Goal: Information Seeking & Learning: Learn about a topic

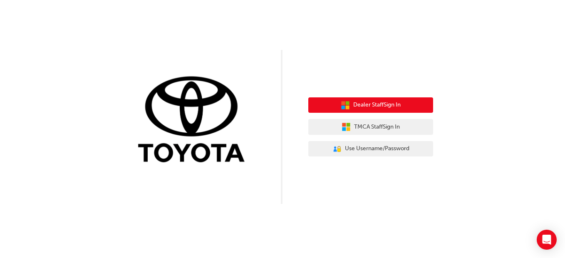
click at [354, 105] on span "Dealer Staff Sign In" at bounding box center [376, 105] width 47 height 10
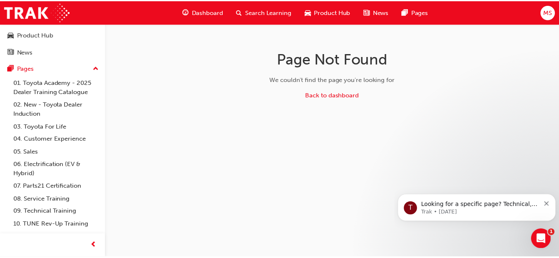
scroll to position [45, 0]
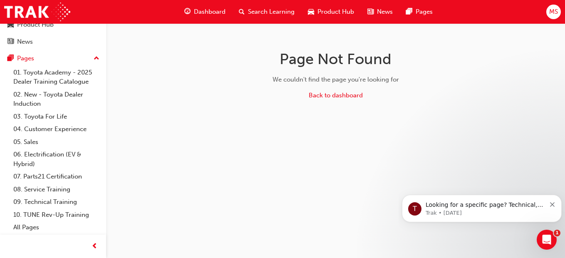
click at [50, 186] on link "08. Service Training" at bounding box center [56, 189] width 93 height 13
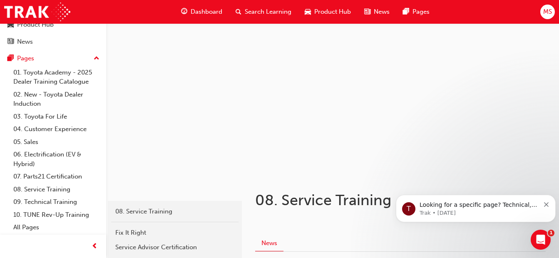
click at [249, 11] on span "Search Learning" at bounding box center [268, 12] width 47 height 10
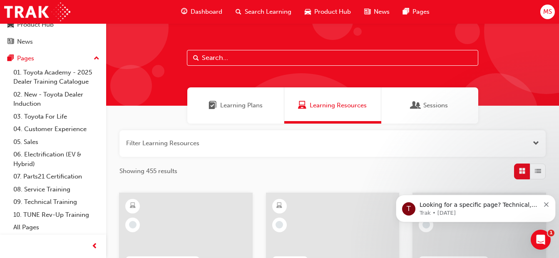
click at [217, 11] on span "Dashboard" at bounding box center [207, 12] width 32 height 10
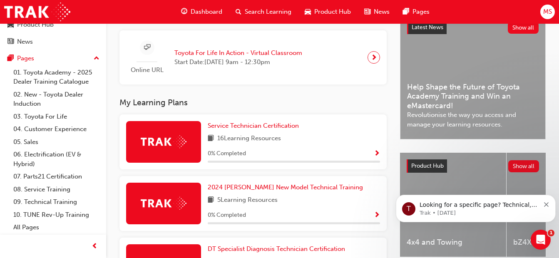
scroll to position [273, 0]
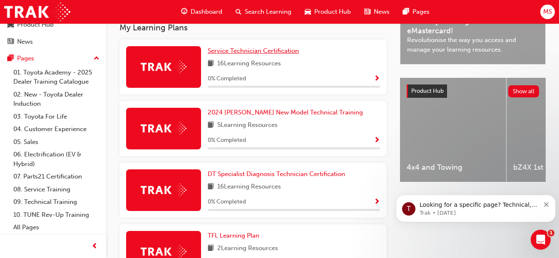
click at [274, 52] on span "Service Technician Certification" at bounding box center [253, 50] width 91 height 7
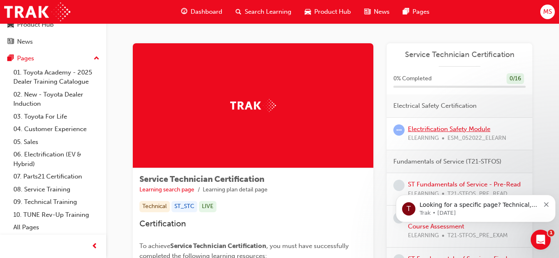
click at [457, 129] on link "Electrification Safety Module" at bounding box center [449, 128] width 82 height 7
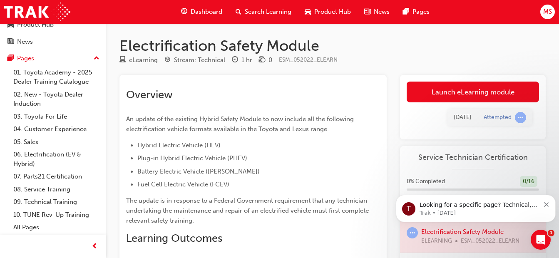
click at [459, 92] on link "Launch eLearning module" at bounding box center [473, 92] width 132 height 21
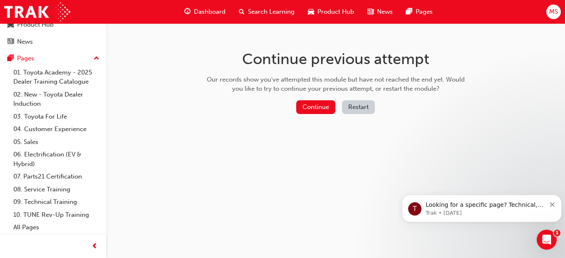
click at [314, 104] on button "Continue" at bounding box center [315, 107] width 39 height 14
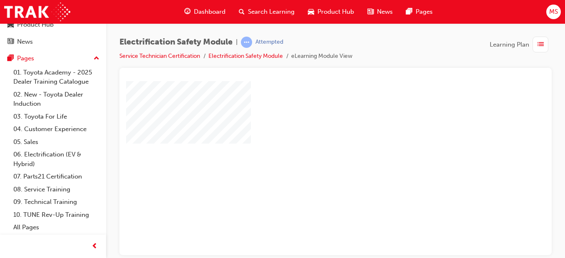
click at [312, 144] on div "play" at bounding box center [312, 144] width 0 height 0
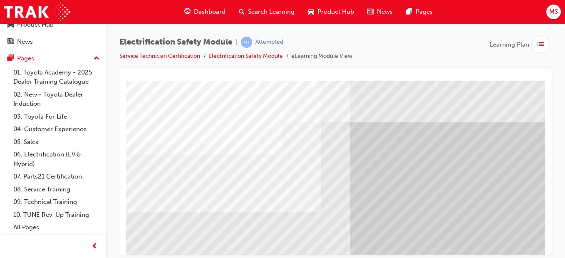
drag, startPoint x: 539, startPoint y: 122, endPoint x: 543, endPoint y: 138, distance: 16.1
click at [543, 84] on html "Navigation Loading..." at bounding box center [335, 82] width 419 height 3
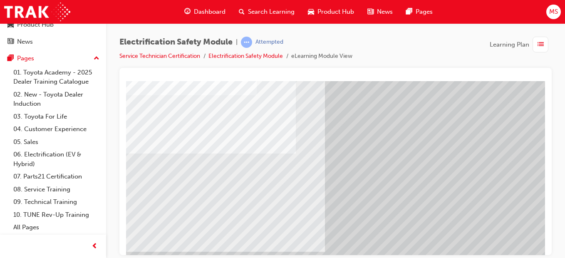
scroll to position [60, 25]
drag, startPoint x: 541, startPoint y: 148, endPoint x: 674, endPoint y: 258, distance: 172.1
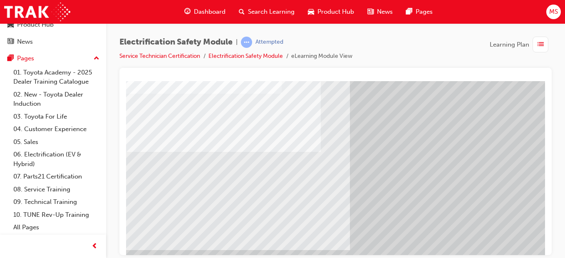
drag, startPoint x: 539, startPoint y: 129, endPoint x: 543, endPoint y: 137, distance: 9.5
click at [543, 24] on html "Navigation Loading..." at bounding box center [335, 21] width 419 height 3
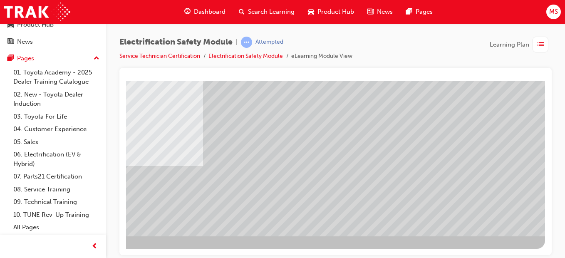
scroll to position [144, 153]
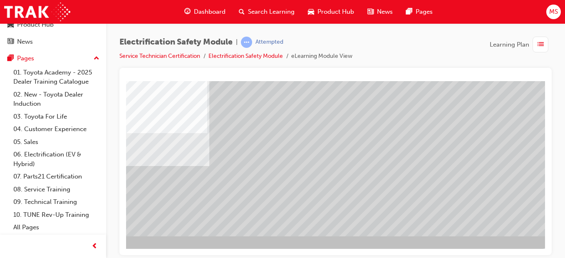
scroll to position [144, 150]
drag, startPoint x: 404, startPoint y: 254, endPoint x: 510, endPoint y: 240, distance: 106.7
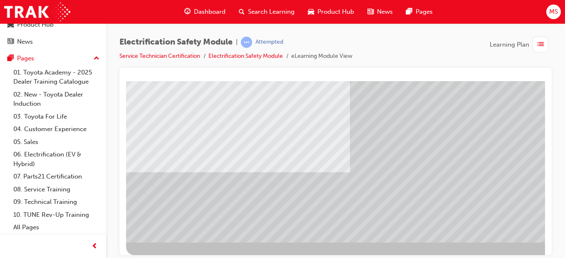
scroll to position [144, 0]
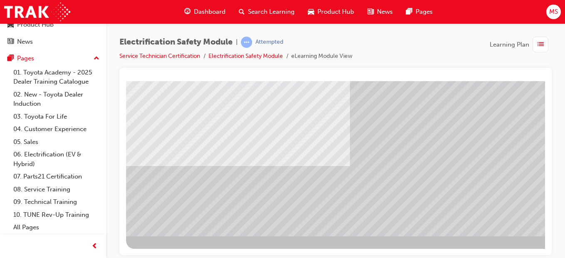
drag, startPoint x: 542, startPoint y: 134, endPoint x: 676, endPoint y: 329, distance: 236.5
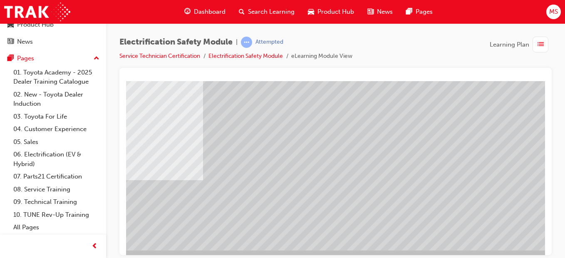
scroll to position [144, 153]
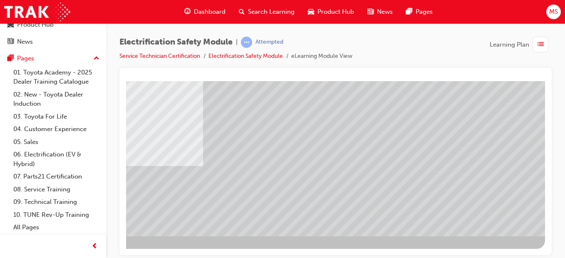
drag, startPoint x: 543, startPoint y: 152, endPoint x: 675, endPoint y: 276, distance: 181.2
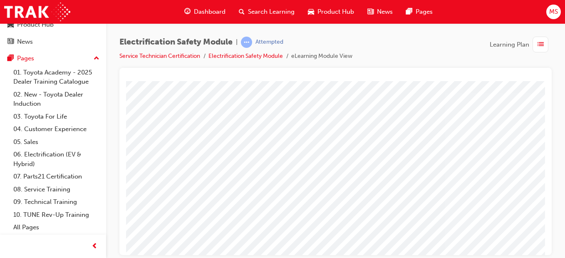
scroll to position [31, 0]
drag, startPoint x: 540, startPoint y: 123, endPoint x: 672, endPoint y: 219, distance: 162.4
drag, startPoint x: 293, startPoint y: 133, endPoint x: 228, endPoint y: 142, distance: 65.2
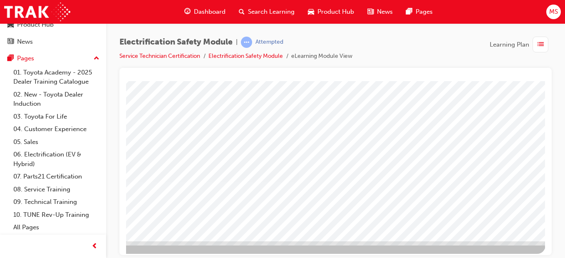
scroll to position [139, 153]
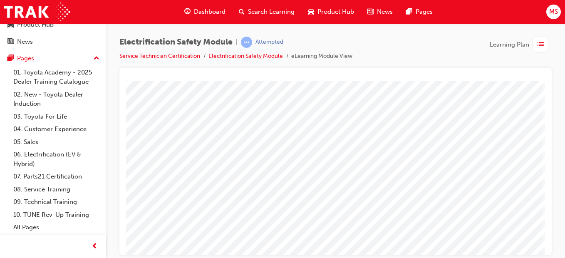
scroll to position [144, 151]
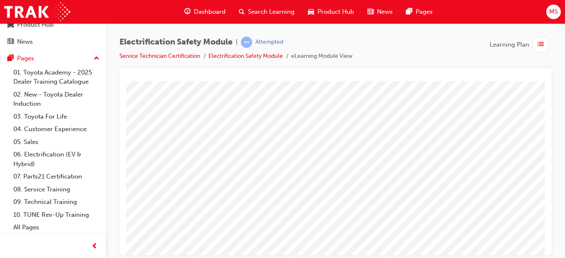
scroll to position [144, 0]
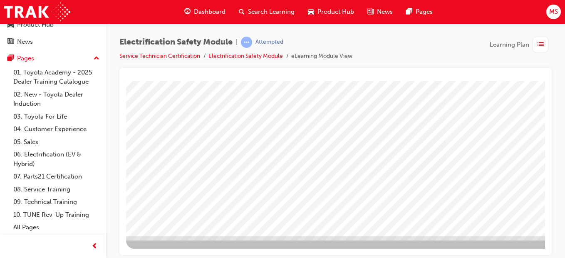
drag, startPoint x: 539, startPoint y: 154, endPoint x: 673, endPoint y: 302, distance: 200.2
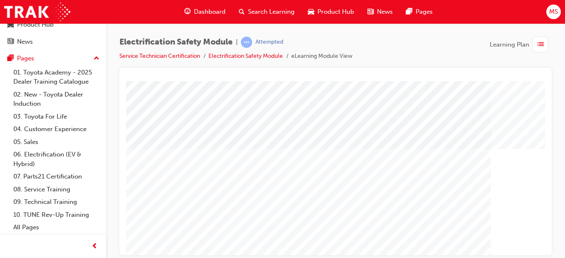
drag, startPoint x: 672, startPoint y: 220, endPoint x: 543, endPoint y: 134, distance: 155.7
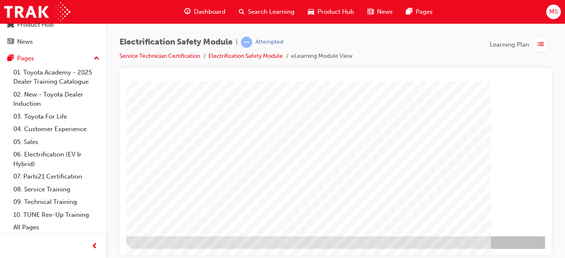
drag, startPoint x: 543, startPoint y: 134, endPoint x: 678, endPoint y: 320, distance: 230.0
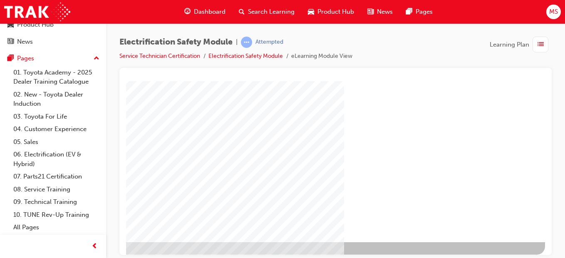
scroll to position [144, 153]
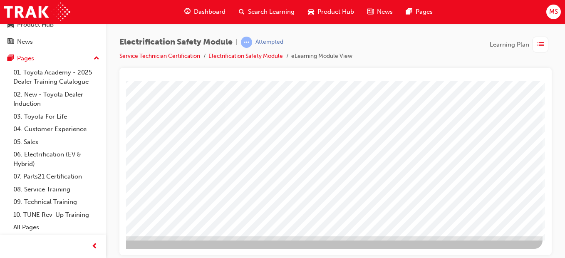
scroll to position [0, 0]
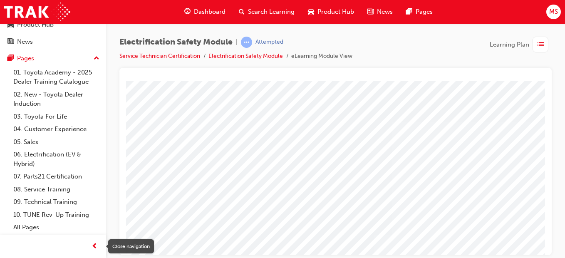
click at [93, 242] on span "prev-icon" at bounding box center [95, 246] width 6 height 10
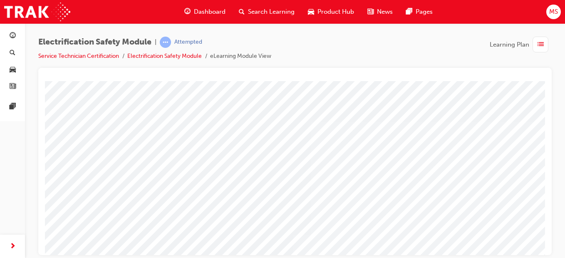
drag, startPoint x: 590, startPoint y: 191, endPoint x: 543, endPoint y: 114, distance: 91.1
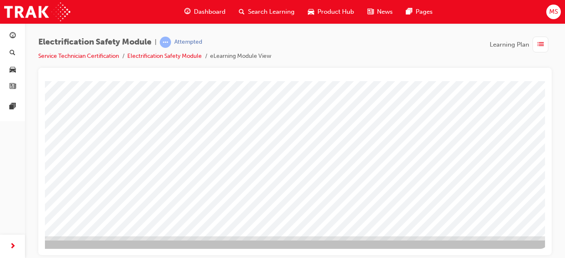
scroll to position [144, 72]
click at [9, 251] on div "button" at bounding box center [12, 246] width 17 height 17
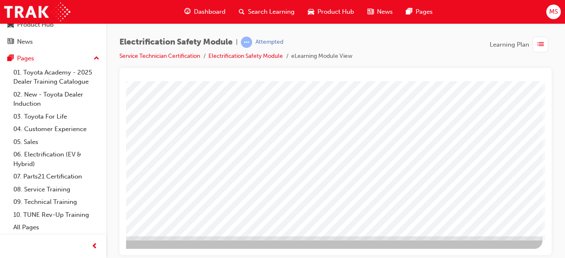
scroll to position [0, 0]
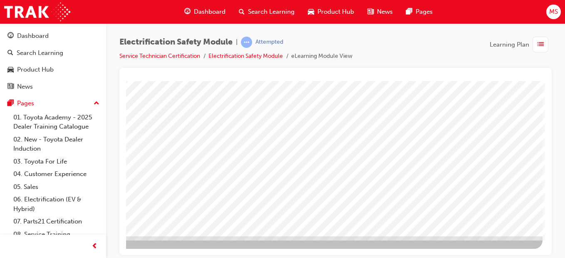
click at [94, 103] on span "up-icon" at bounding box center [97, 103] width 6 height 11
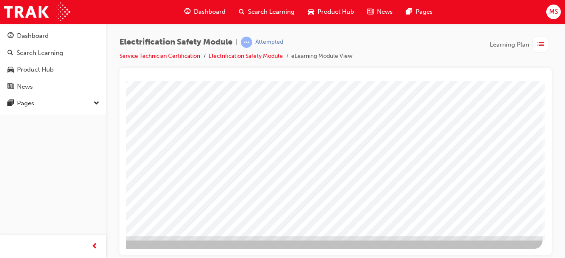
click at [87, 103] on div "Pages" at bounding box center [52, 103] width 91 height 10
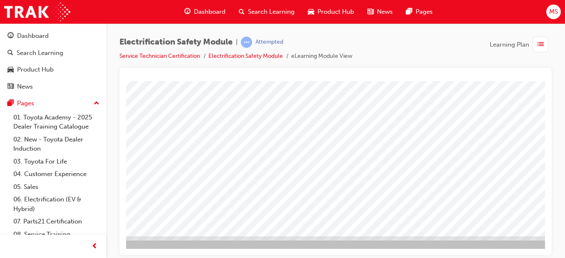
scroll to position [144, 0]
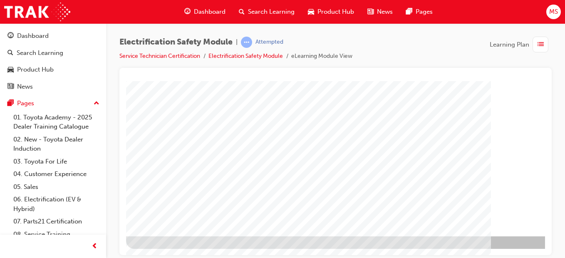
scroll to position [144, 153]
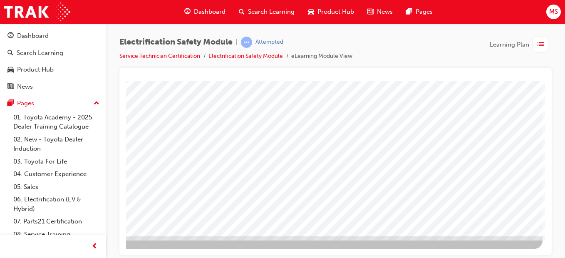
click at [15, 97] on button "Pages" at bounding box center [53, 103] width 100 height 15
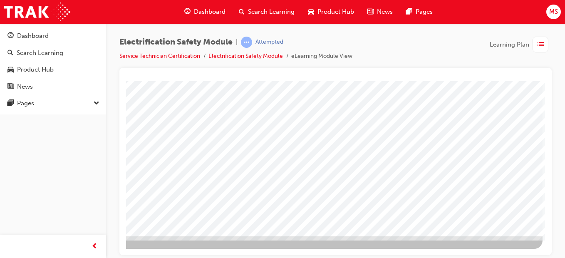
click at [43, 97] on button "Pages" at bounding box center [53, 103] width 100 height 15
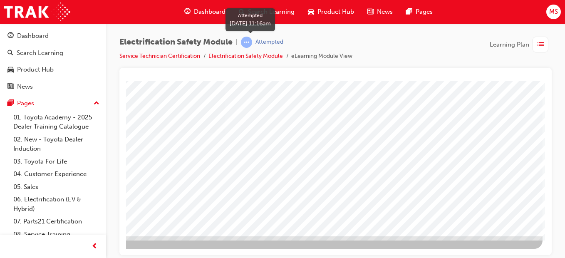
click at [261, 44] on div "Attempted" at bounding box center [270, 42] width 28 height 8
click at [540, 46] on span "list-icon" at bounding box center [541, 45] width 6 height 10
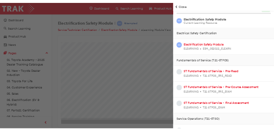
scroll to position [0, 0]
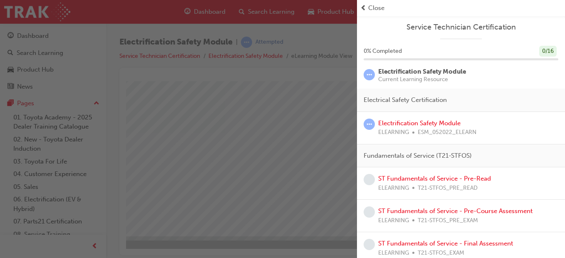
click at [287, 194] on div "button" at bounding box center [178, 129] width 357 height 258
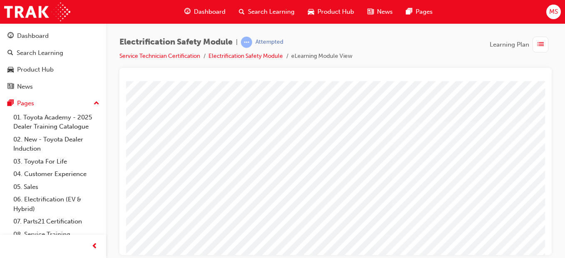
click at [85, 101] on div "Pages" at bounding box center [52, 103] width 91 height 10
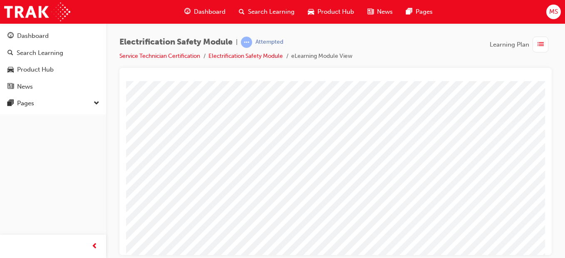
click at [546, 48] on div "button" at bounding box center [541, 45] width 16 height 16
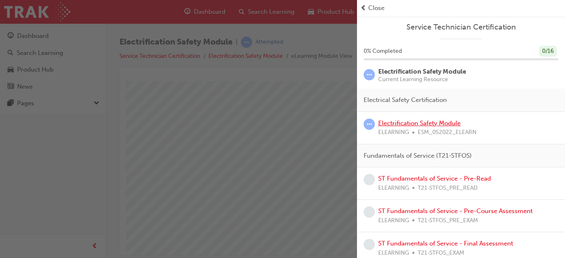
click at [419, 122] on link "Electrification Safety Module" at bounding box center [419, 122] width 82 height 7
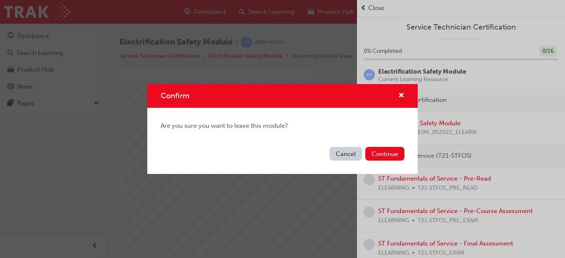
click at [392, 152] on button "Continue" at bounding box center [385, 154] width 39 height 14
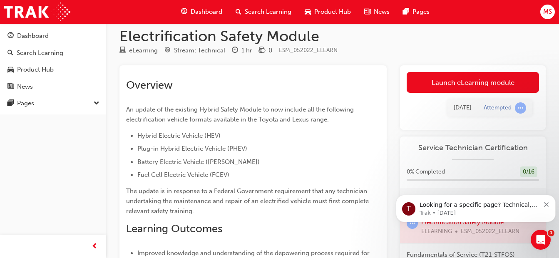
scroll to position [9, 0]
click at [484, 78] on link "Launch eLearning module" at bounding box center [473, 82] width 132 height 21
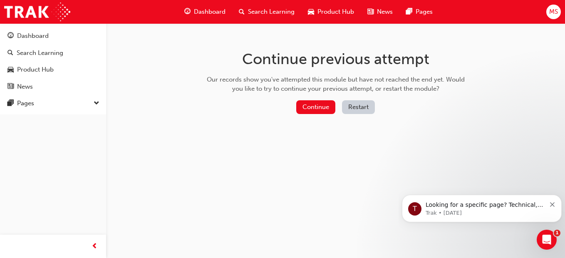
click at [318, 106] on button "Continue" at bounding box center [315, 107] width 39 height 14
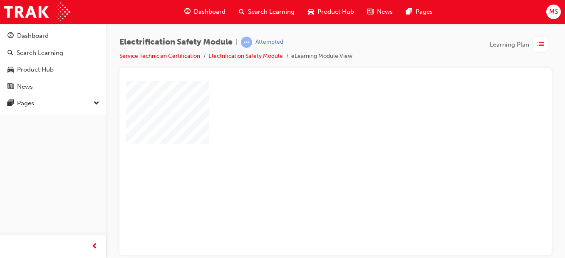
scroll to position [0, 43]
click at [269, 144] on div "play" at bounding box center [269, 144] width 0 height 0
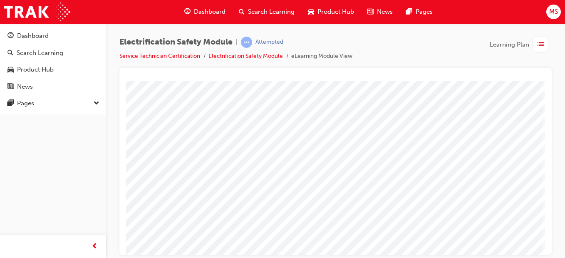
scroll to position [144, 153]
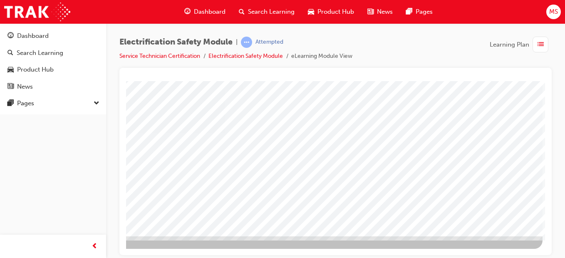
drag, startPoint x: 544, startPoint y: 148, endPoint x: 672, endPoint y: 334, distance: 225.8
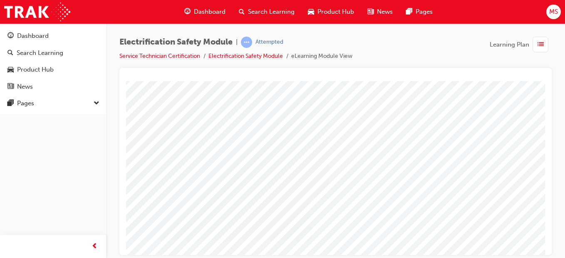
scroll to position [37, 74]
click at [102, 242] on div "button" at bounding box center [94, 246] width 17 height 17
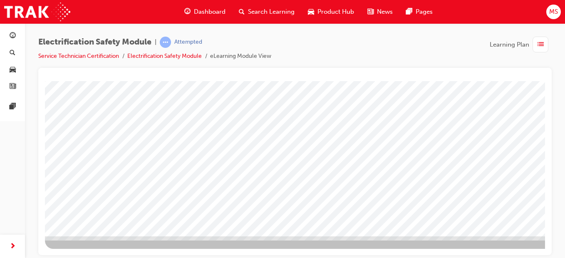
scroll to position [0, 0]
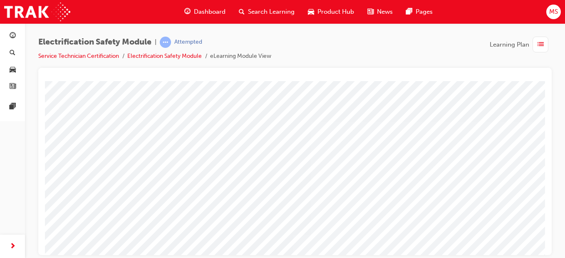
drag, startPoint x: 542, startPoint y: 112, endPoint x: 594, endPoint y: 213, distance: 113.8
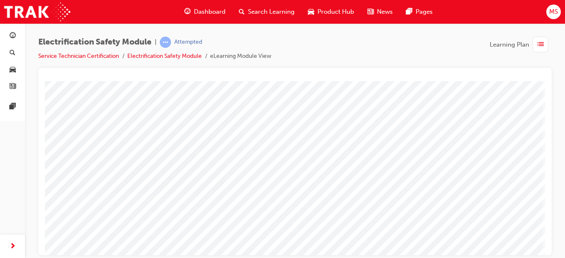
drag, startPoint x: 249, startPoint y: 254, endPoint x: 213, endPoint y: 337, distance: 91.2
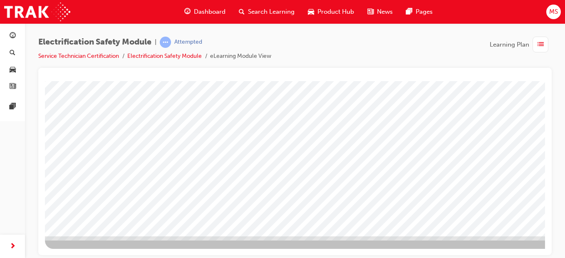
scroll to position [144, 72]
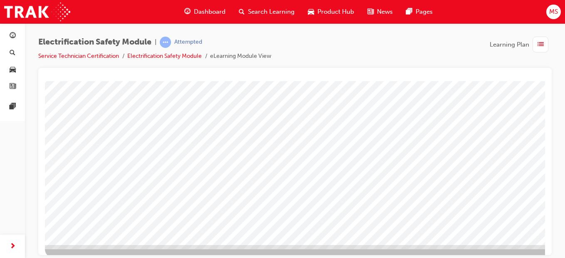
scroll to position [133, 0]
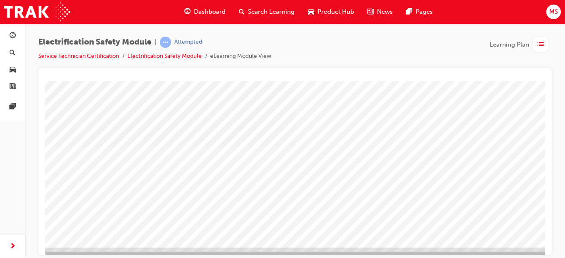
drag, startPoint x: 543, startPoint y: 127, endPoint x: 599, endPoint y: 260, distance: 144.2
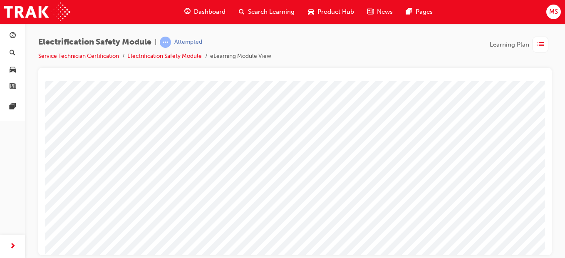
scroll to position [110, 0]
drag, startPoint x: 545, startPoint y: 182, endPoint x: 548, endPoint y: 157, distance: 25.6
click at [548, 157] on div at bounding box center [295, 161] width 514 height 187
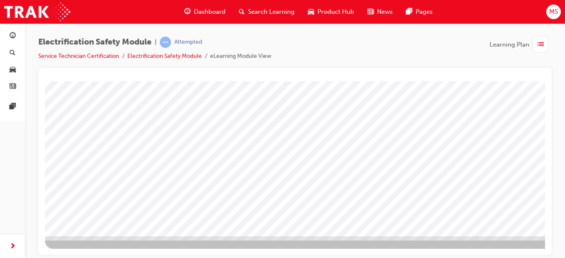
drag, startPoint x: 543, startPoint y: 155, endPoint x: 600, endPoint y: 291, distance: 146.9
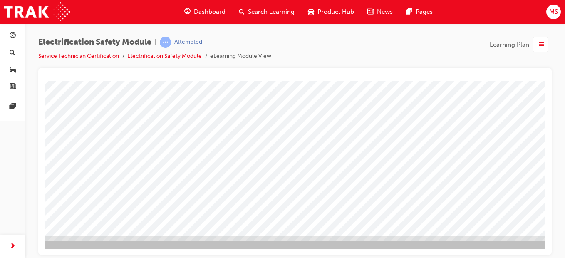
drag, startPoint x: 362, startPoint y: 251, endPoint x: 359, endPoint y: 338, distance: 87.5
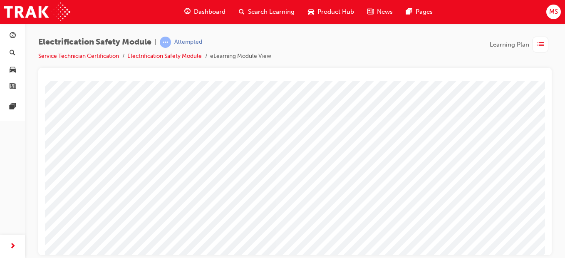
scroll to position [5, 72]
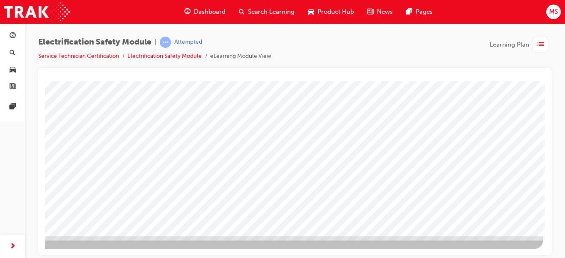
scroll to position [144, 72]
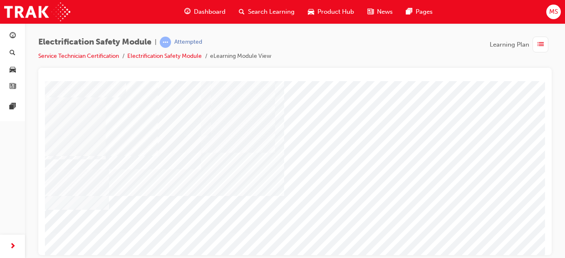
scroll to position [52, 44]
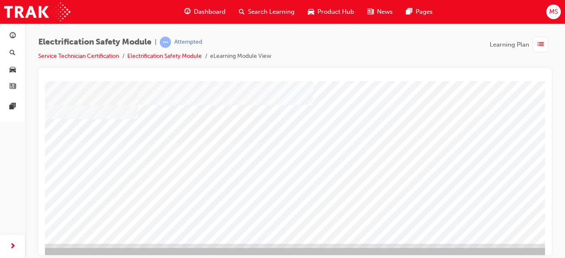
scroll to position [144, 15]
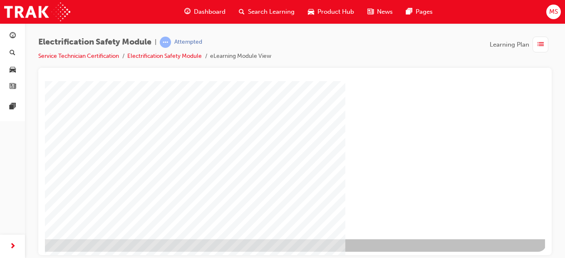
scroll to position [142, 72]
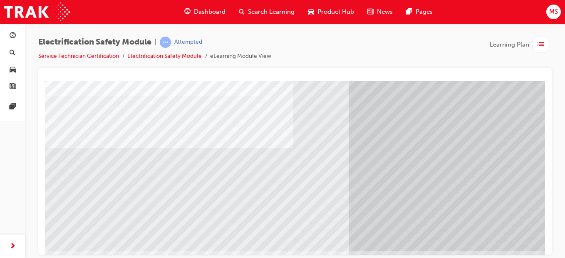
scroll to position [133, 0]
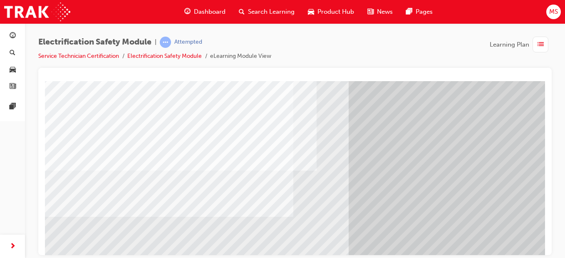
scroll to position [66, 0]
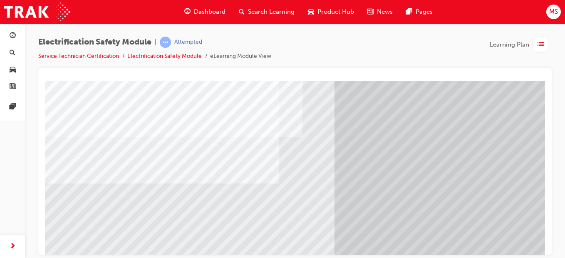
scroll to position [94, 13]
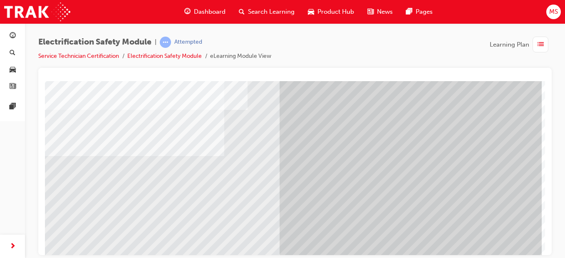
scroll to position [122, 72]
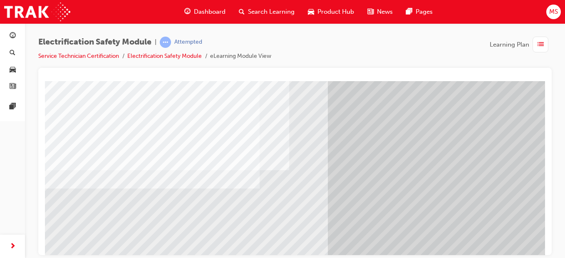
scroll to position [144, 72]
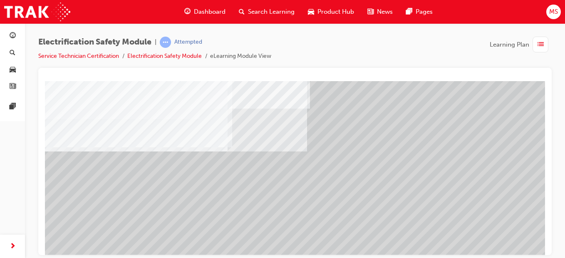
scroll to position [144, 0]
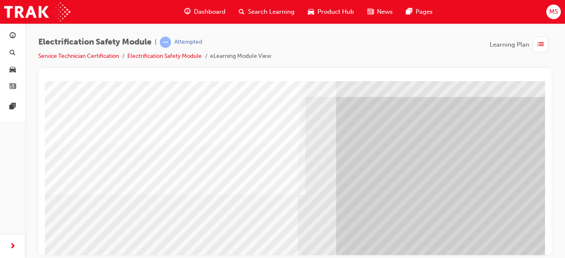
scroll to position [26, 0]
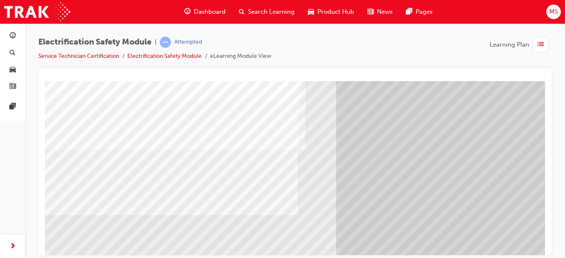
scroll to position [71, 0]
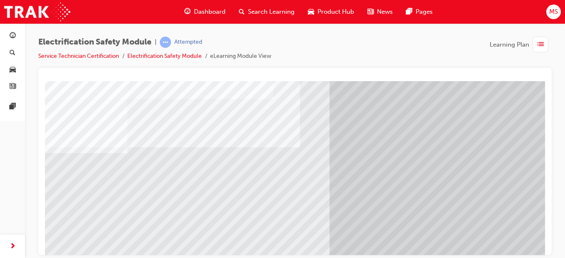
scroll to position [77, 7]
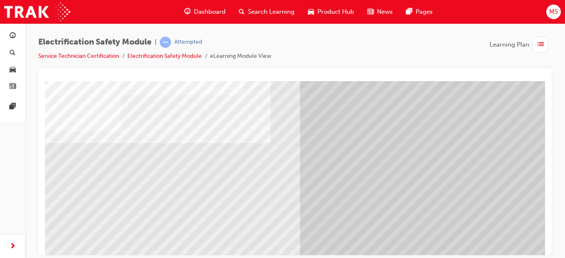
scroll to position [77, 38]
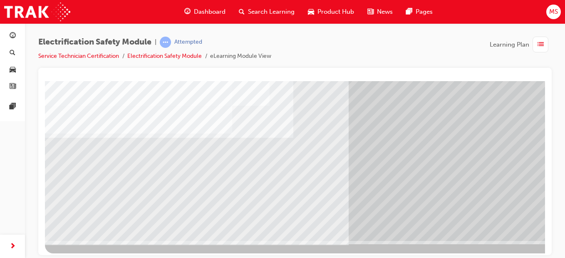
scroll to position [144, 0]
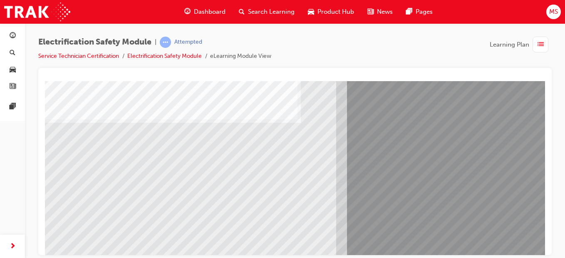
scroll to position [107, 0]
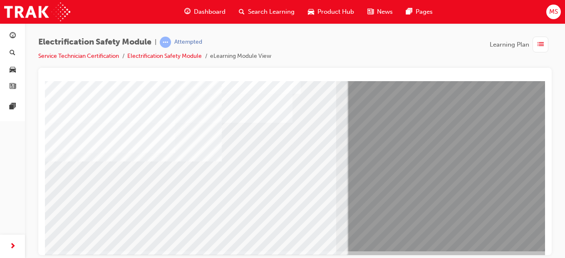
scroll to position [128, 0]
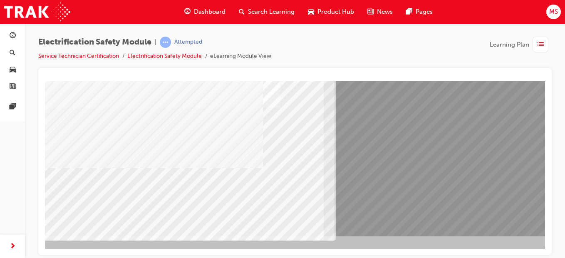
scroll to position [144, 72]
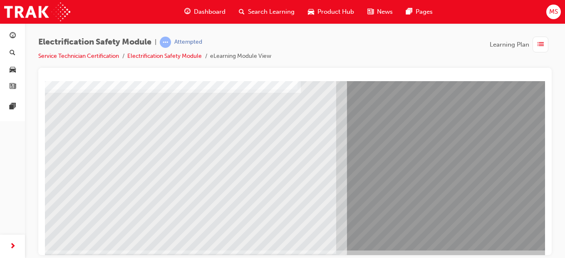
scroll to position [107, 0]
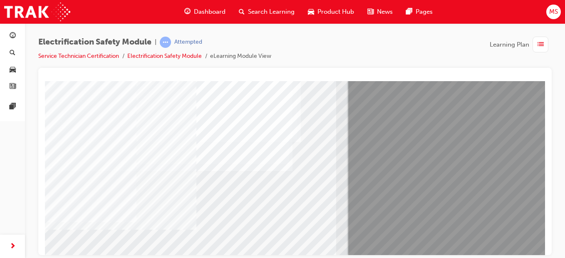
scroll to position [94, 0]
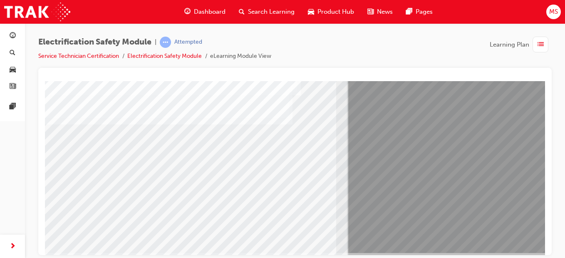
scroll to position [144, 0]
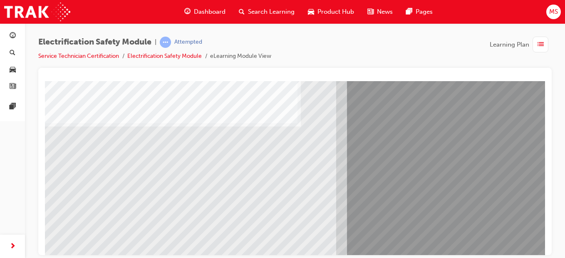
scroll to position [99, 0]
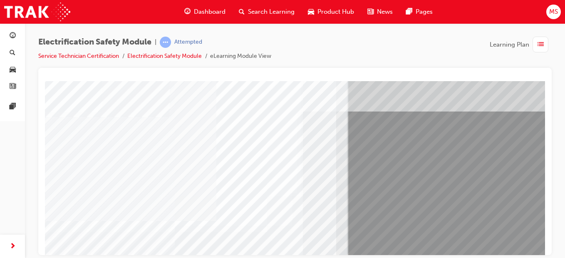
scroll to position [27, 0]
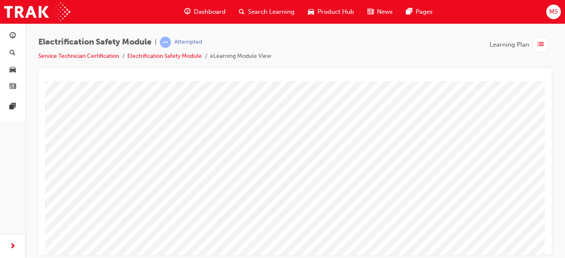
scroll to position [61, 0]
drag, startPoint x: 547, startPoint y: 157, endPoint x: 549, endPoint y: 172, distance: 14.7
click at [549, 172] on div at bounding box center [295, 161] width 514 height 187
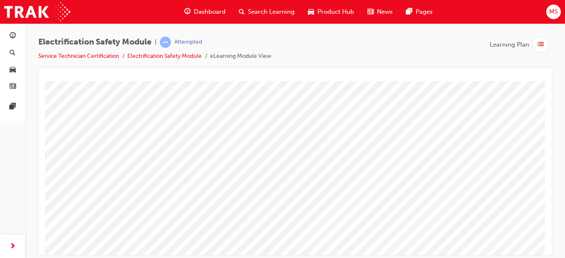
scroll to position [30, 0]
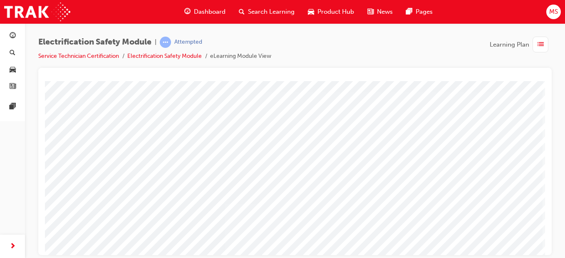
scroll to position [144, 72]
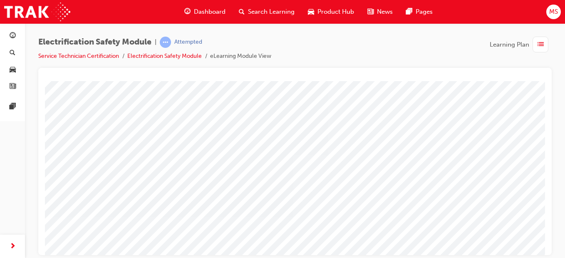
scroll to position [64, 0]
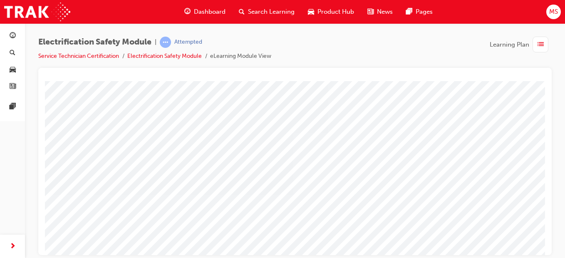
drag, startPoint x: 543, startPoint y: 143, endPoint x: 596, endPoint y: 252, distance: 121.4
drag, startPoint x: 384, startPoint y: 252, endPoint x: 524, endPoint y: 336, distance: 163.5
drag, startPoint x: 543, startPoint y: 183, endPoint x: 595, endPoint y: 222, distance: 65.5
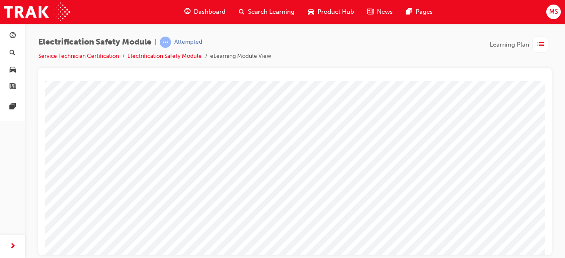
scroll to position [144, 0]
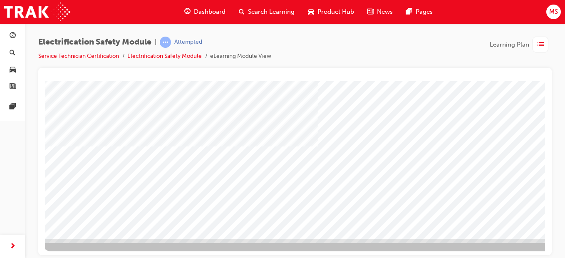
scroll to position [144, 2]
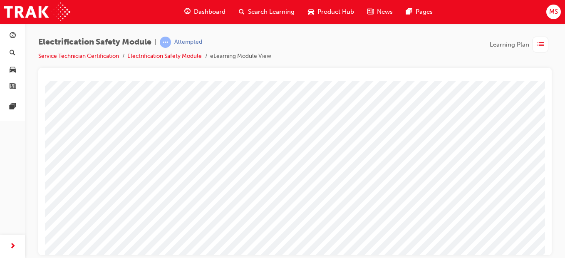
scroll to position [70, 0]
drag, startPoint x: 594, startPoint y: 249, endPoint x: 543, endPoint y: 168, distance: 96.0
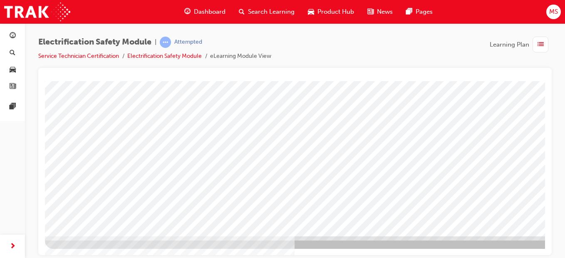
drag, startPoint x: 543, startPoint y: 168, endPoint x: 596, endPoint y: 288, distance: 131.2
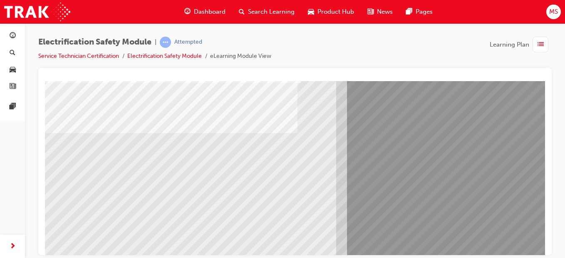
scroll to position [72, 0]
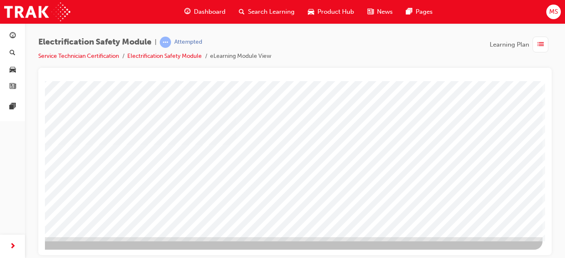
scroll to position [144, 70]
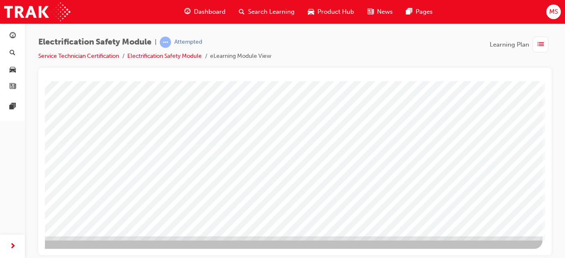
drag, startPoint x: 543, startPoint y: 185, endPoint x: 590, endPoint y: 271, distance: 98.0
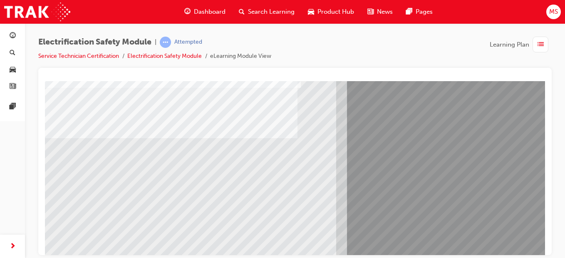
scroll to position [82, 0]
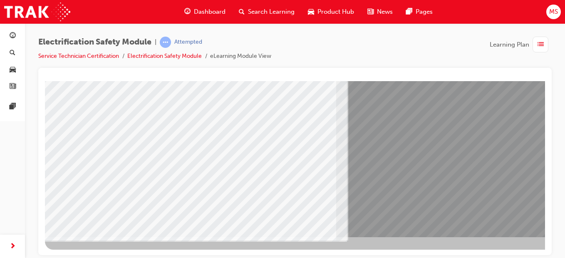
scroll to position [144, 0]
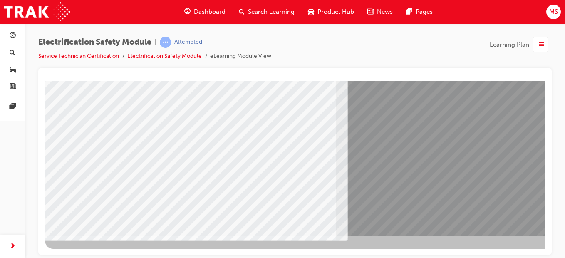
drag, startPoint x: 543, startPoint y: 176, endPoint x: 591, endPoint y: 291, distance: 124.7
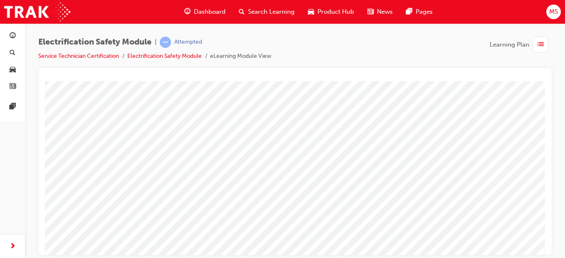
scroll to position [97, 0]
click at [539, 47] on span "list-icon" at bounding box center [541, 45] width 6 height 10
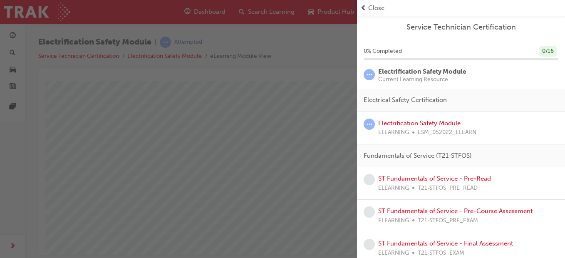
click at [262, 150] on div "button" at bounding box center [178, 129] width 357 height 258
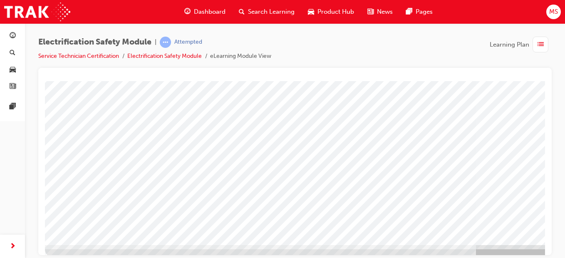
scroll to position [144, 0]
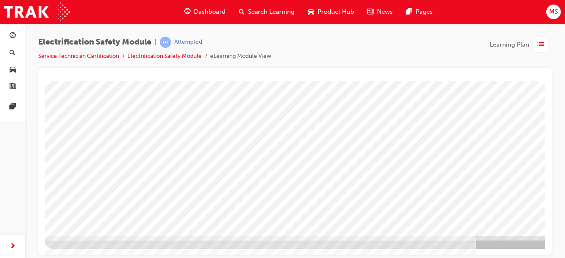
drag, startPoint x: 543, startPoint y: 193, endPoint x: 592, endPoint y: 318, distance: 134.1
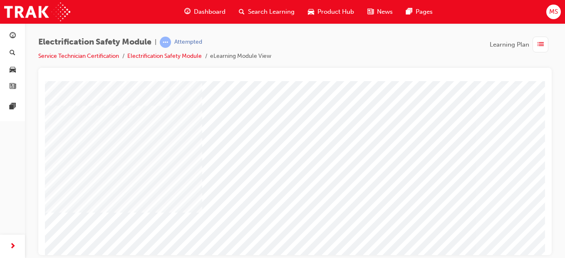
scroll to position [43, 0]
drag, startPoint x: 385, startPoint y: 246, endPoint x: 383, endPoint y: 255, distance: 8.9
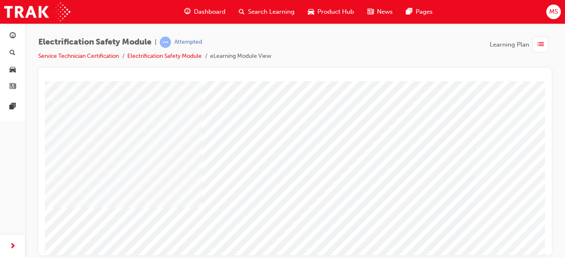
click at [383, 41] on html "multistate Loading..." at bounding box center [295, 39] width 500 height 3
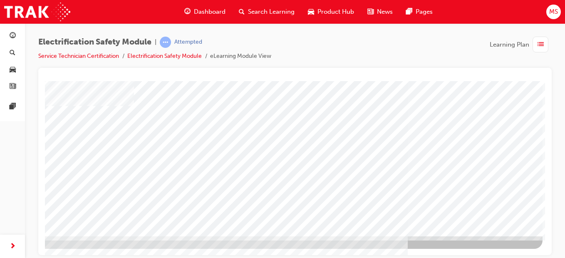
drag, startPoint x: 542, startPoint y: 173, endPoint x: 597, endPoint y: 315, distance: 152.8
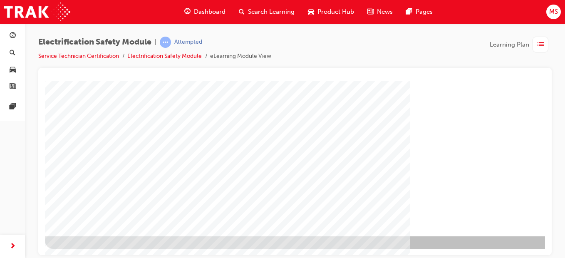
scroll to position [107, 0]
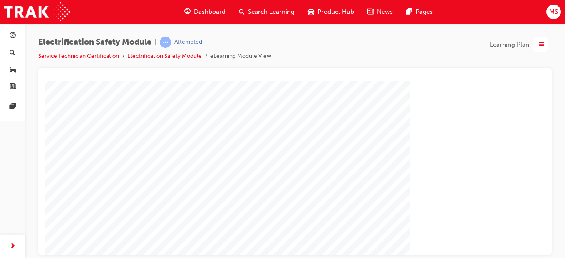
drag, startPoint x: 593, startPoint y: 291, endPoint x: 537, endPoint y: 209, distance: 99.7
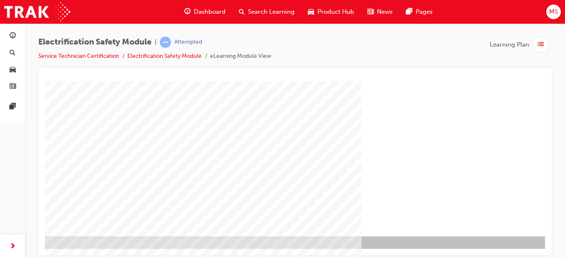
scroll to position [144, 72]
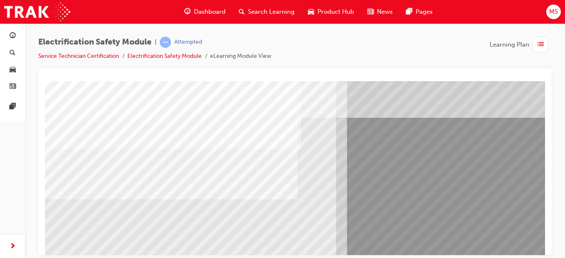
scroll to position [22, 0]
drag, startPoint x: 70, startPoint y: 149, endPoint x: 168, endPoint y: 153, distance: 98.4
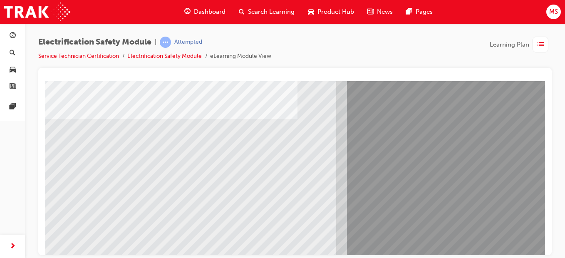
scroll to position [95, 0]
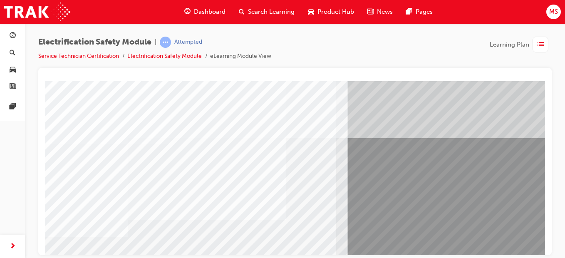
scroll to position [144, 0]
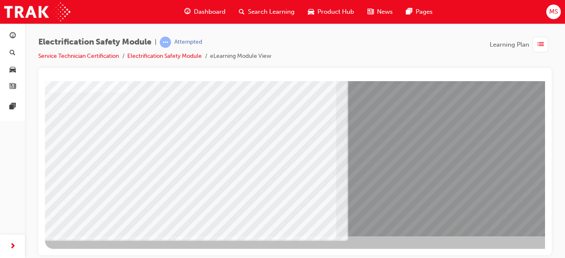
drag, startPoint x: 590, startPoint y: 279, endPoint x: 541, endPoint y: 184, distance: 107.5
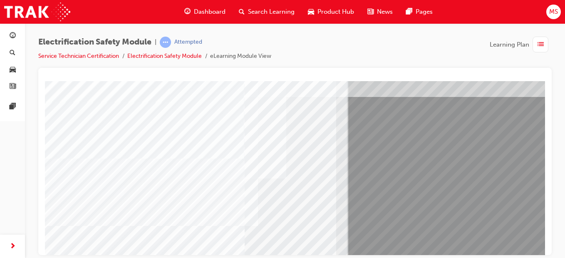
scroll to position [102, 0]
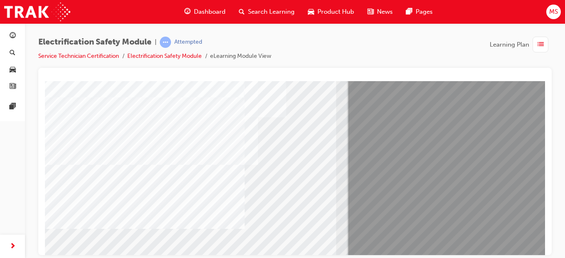
drag, startPoint x: 590, startPoint y: 269, endPoint x: 541, endPoint y: 172, distance: 108.4
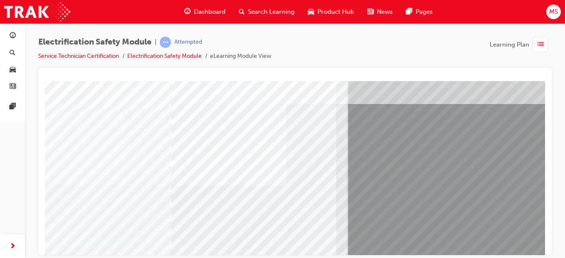
scroll to position [144, 0]
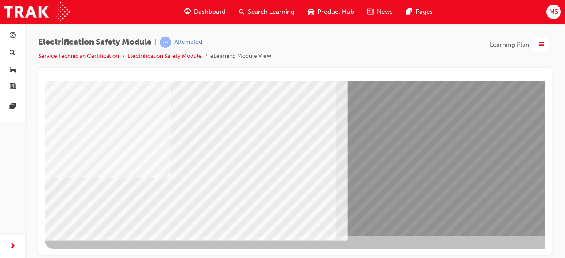
drag, startPoint x: 542, startPoint y: 165, endPoint x: 592, endPoint y: 324, distance: 166.4
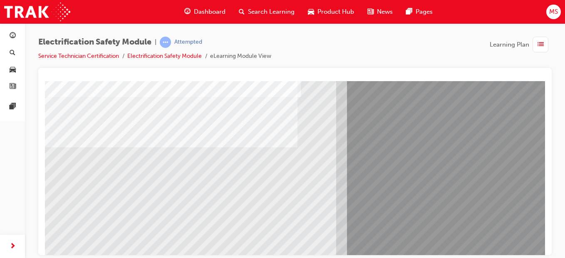
scroll to position [80, 0]
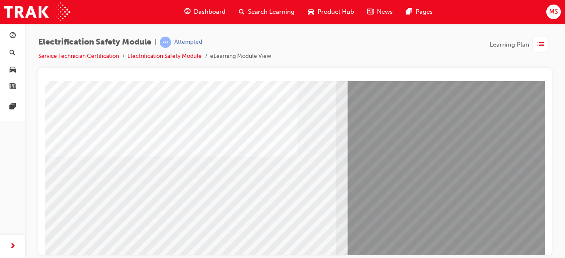
scroll to position [69, 0]
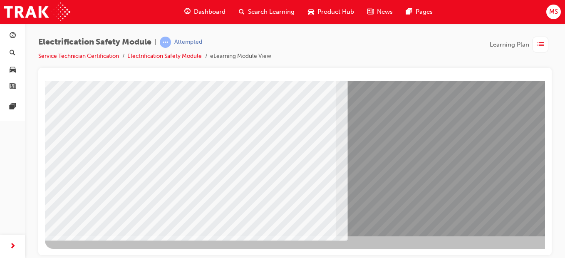
drag, startPoint x: 545, startPoint y: 160, endPoint x: 594, endPoint y: 307, distance: 155.0
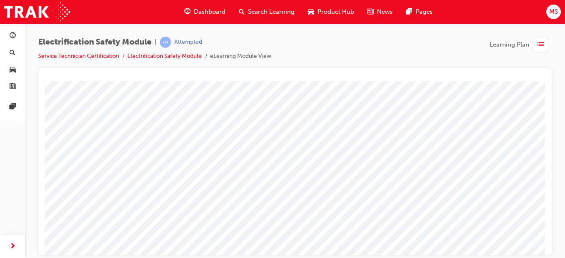
scroll to position [115, 0]
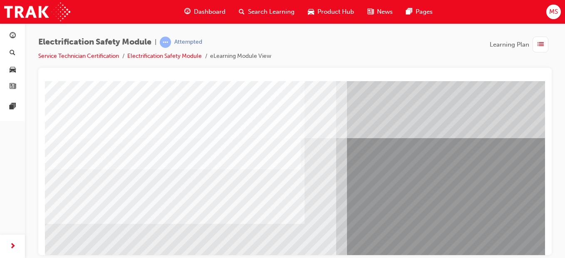
drag, startPoint x: 539, startPoint y: 134, endPoint x: 539, endPoint y: 129, distance: 5.4
click at [539, 84] on html "multistate Loading..." at bounding box center [295, 82] width 500 height 3
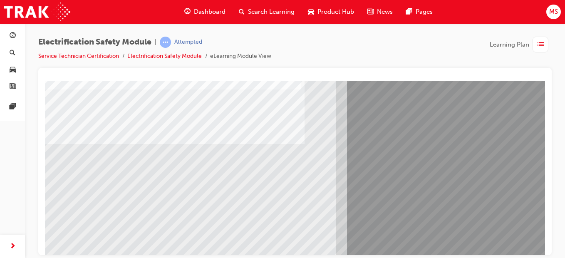
scroll to position [80, 0]
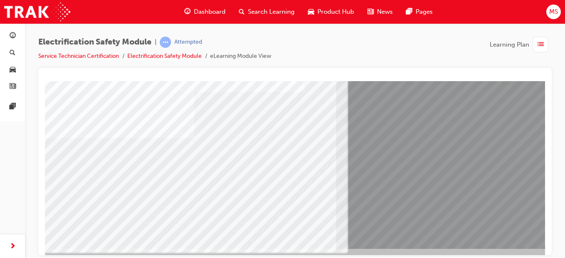
scroll to position [133, 0]
drag, startPoint x: 539, startPoint y: 199, endPoint x: 543, endPoint y: 167, distance: 32.3
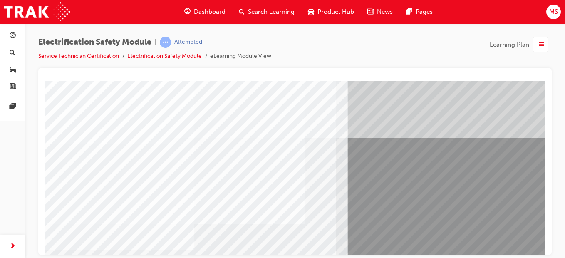
scroll to position [144, 0]
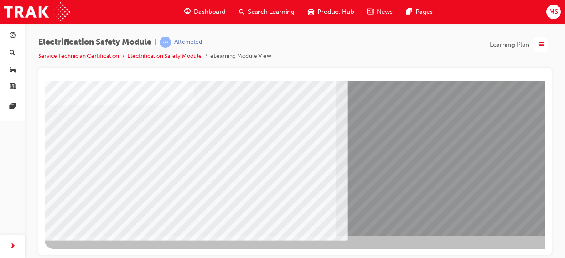
drag, startPoint x: 543, startPoint y: 167, endPoint x: 594, endPoint y: 266, distance: 112.3
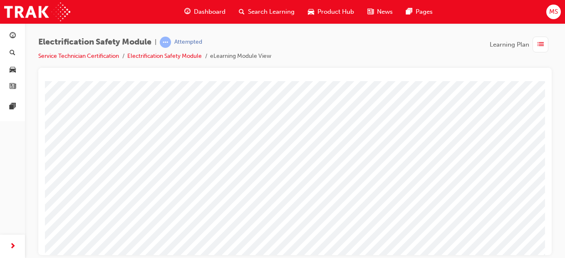
scroll to position [77, 0]
drag, startPoint x: 222, startPoint y: 146, endPoint x: 148, endPoint y: 112, distance: 81.6
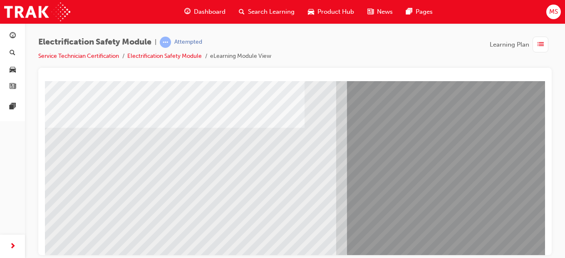
scroll to position [100, 0]
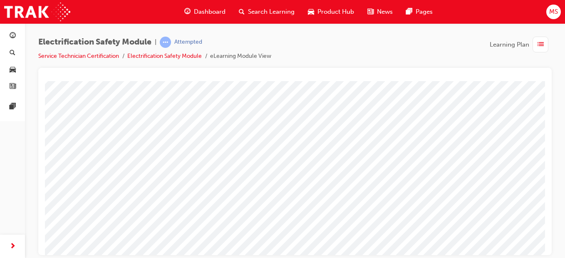
scroll to position [93, 0]
click at [429, 217] on html at bounding box center [406, 136] width 266 height 160
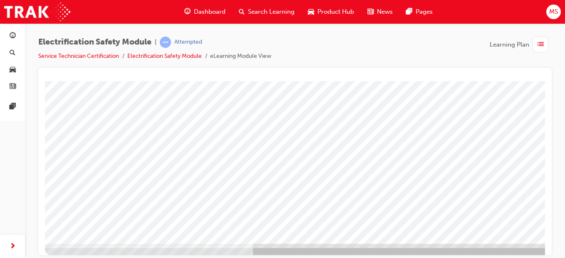
scroll to position [139, 0]
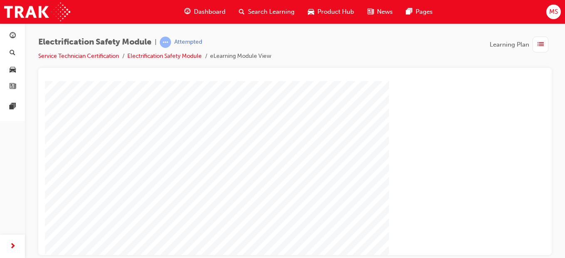
scroll to position [144, 21]
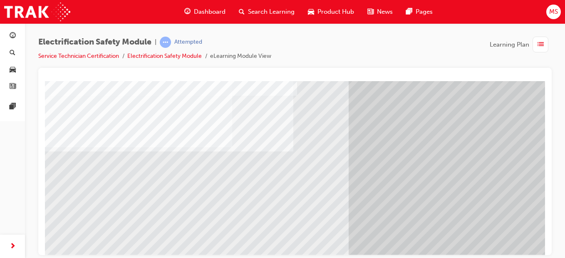
scroll to position [144, 0]
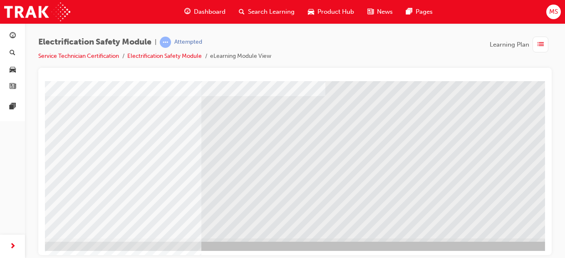
scroll to position [144, 10]
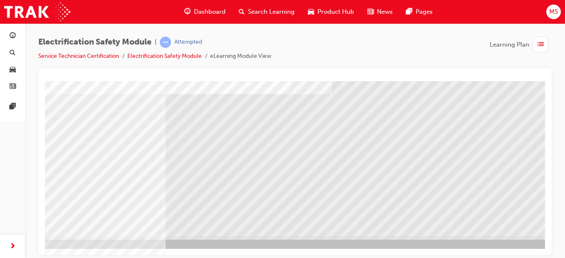
scroll to position [144, 72]
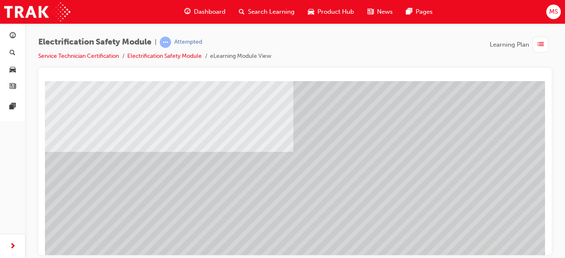
scroll to position [131, 0]
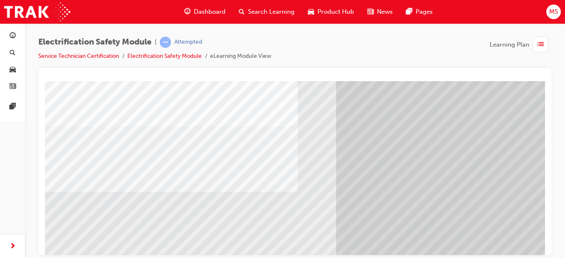
scroll to position [99, 0]
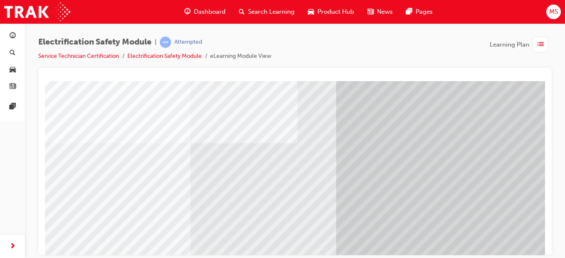
scroll to position [85, 0]
drag, startPoint x: 540, startPoint y: 159, endPoint x: 592, endPoint y: 274, distance: 126.4
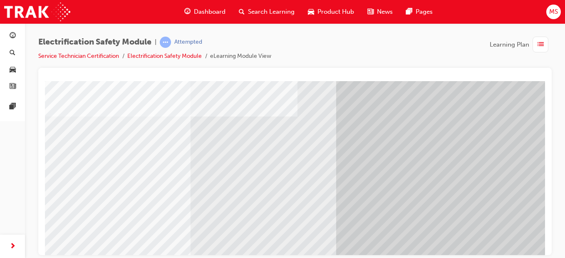
scroll to position [144, 0]
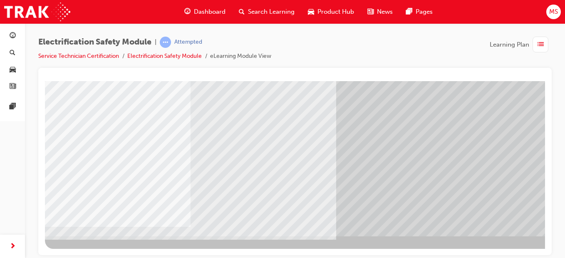
drag, startPoint x: 542, startPoint y: 171, endPoint x: 592, endPoint y: 319, distance: 156.0
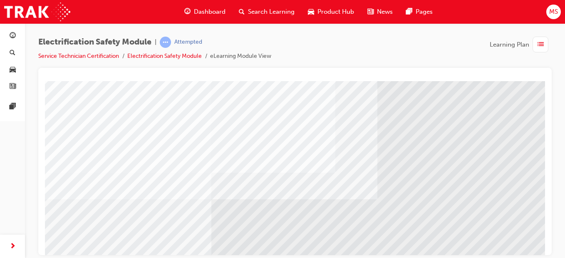
scroll to position [72, 0]
drag, startPoint x: 540, startPoint y: 197, endPoint x: 590, endPoint y: 244, distance: 68.3
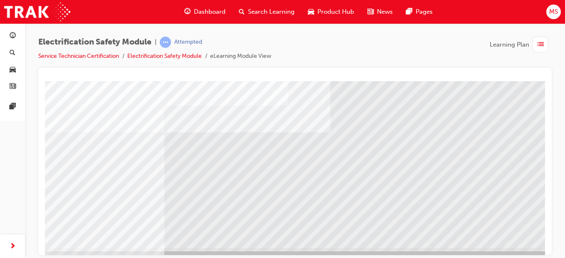
scroll to position [141, 47]
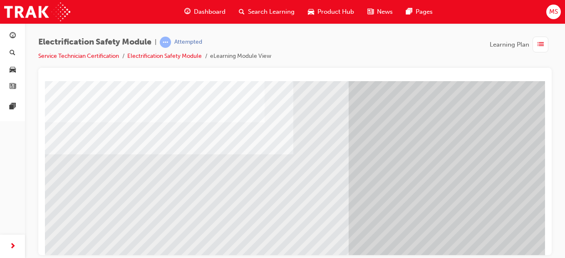
scroll to position [144, 0]
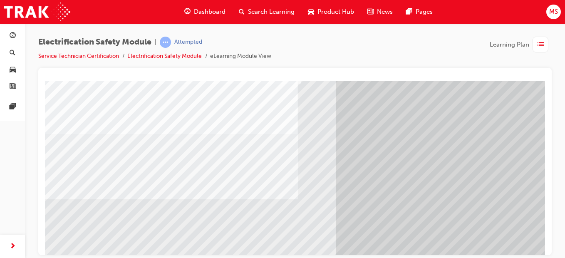
scroll to position [90, 0]
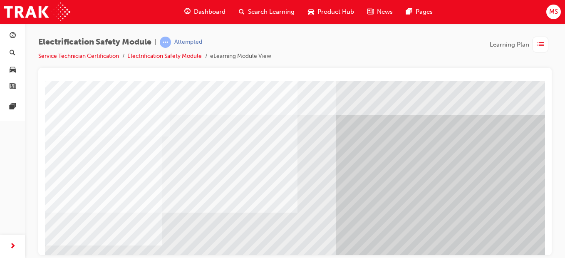
scroll to position [0, 0]
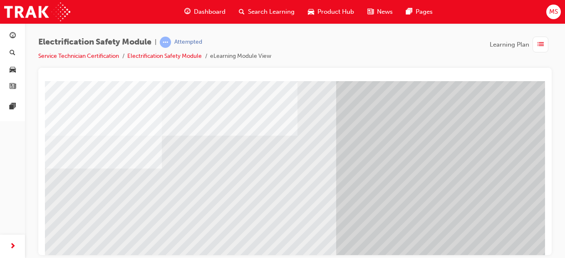
drag, startPoint x: 541, startPoint y: 157, endPoint x: 595, endPoint y: 237, distance: 96.8
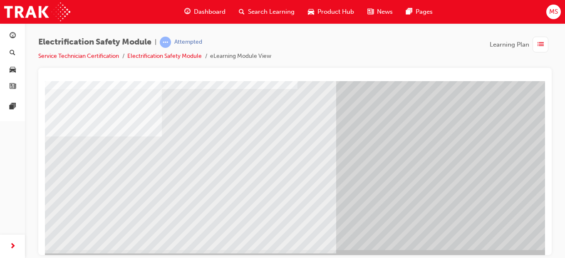
drag, startPoint x: 542, startPoint y: 162, endPoint x: 592, endPoint y: 266, distance: 115.5
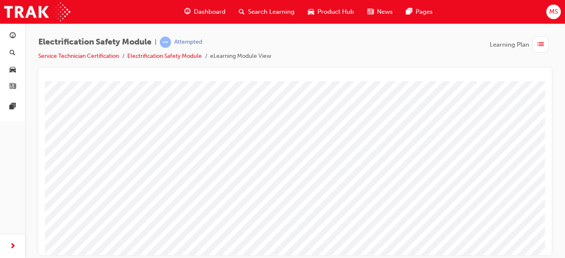
scroll to position [0, 0]
drag, startPoint x: 541, startPoint y: 122, endPoint x: 591, endPoint y: 251, distance: 138.4
drag, startPoint x: 213, startPoint y: 185, endPoint x: 158, endPoint y: 136, distance: 73.1
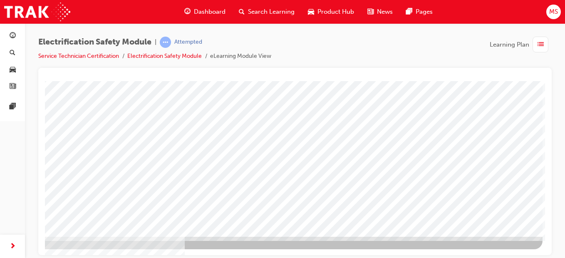
scroll to position [144, 72]
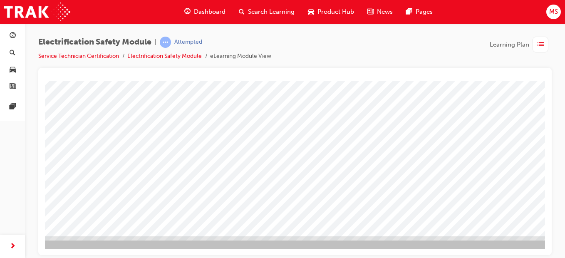
scroll to position [144, 0]
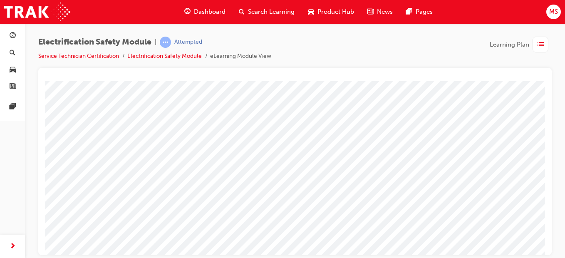
scroll to position [0, 0]
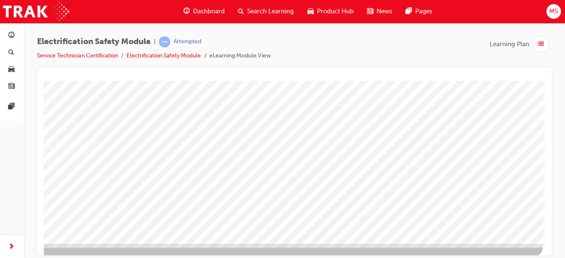
scroll to position [144, 72]
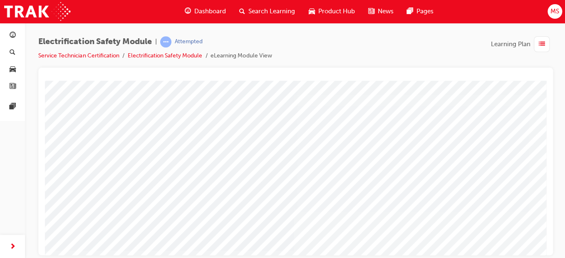
scroll to position [0, 0]
drag, startPoint x: 541, startPoint y: 106, endPoint x: 597, endPoint y: 159, distance: 77.4
drag, startPoint x: 542, startPoint y: 128, endPoint x: 597, endPoint y: 211, distance: 99.7
click at [547, 45] on div "button" at bounding box center [541, 45] width 16 height 16
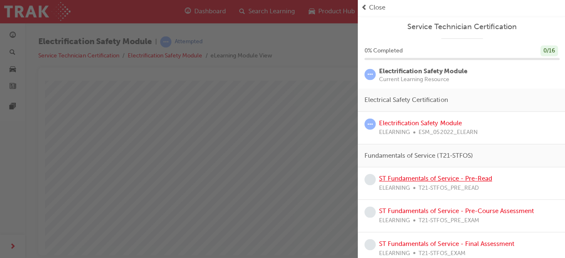
click at [390, 180] on link "ST Fundamentals of Service - Pre-Read" at bounding box center [434, 178] width 113 height 7
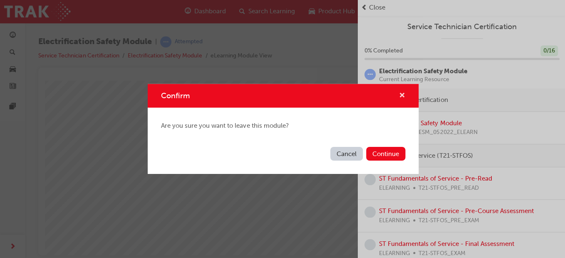
click at [401, 96] on span "cross-icon" at bounding box center [401, 95] width 6 height 7
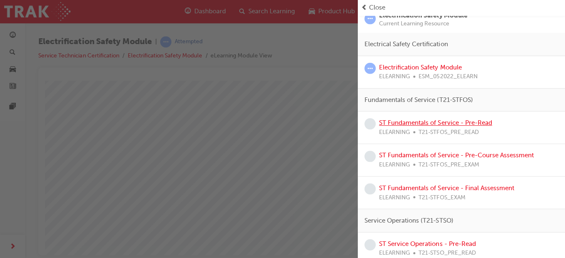
scroll to position [55, 0]
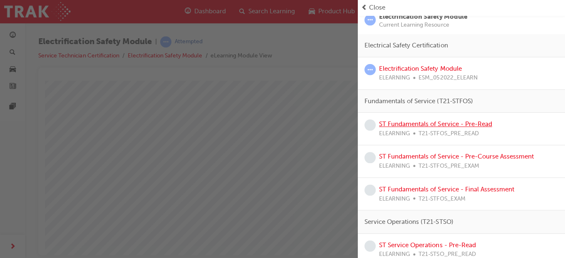
click at [462, 123] on link "ST Fundamentals of Service - Pre-Read" at bounding box center [434, 123] width 113 height 7
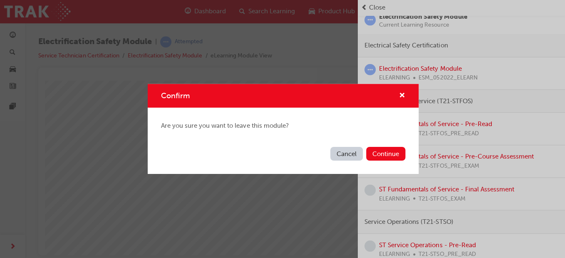
click at [392, 153] on button "Continue" at bounding box center [385, 154] width 39 height 14
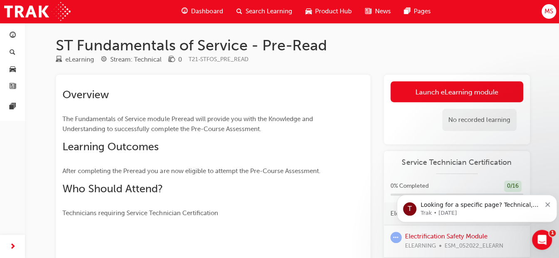
click at [496, 89] on link "Launch eLearning module" at bounding box center [456, 92] width 132 height 21
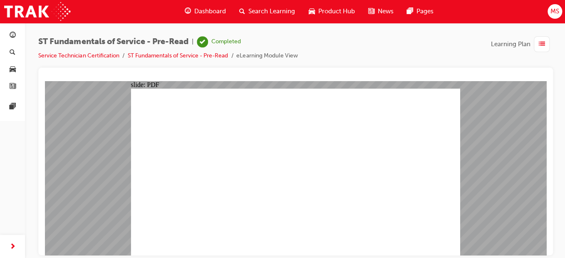
click at [538, 42] on span "list-icon" at bounding box center [541, 45] width 6 height 10
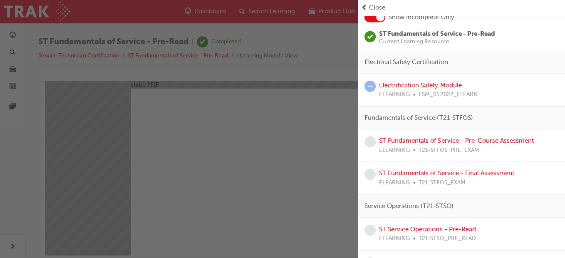
scroll to position [61, 0]
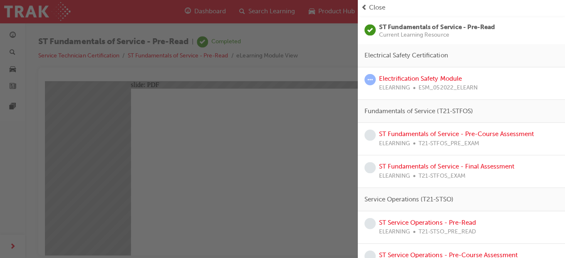
click at [551, 52] on div "Electrical Safety Certification" at bounding box center [461, 55] width 208 height 23
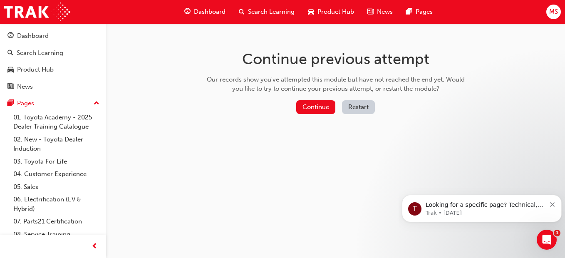
click at [545, 17] on div "Dashboard Search Learning Product Hub News Pages MS" at bounding box center [282, 12] width 565 height 24
click at [553, 9] on span "MS" at bounding box center [554, 12] width 9 height 10
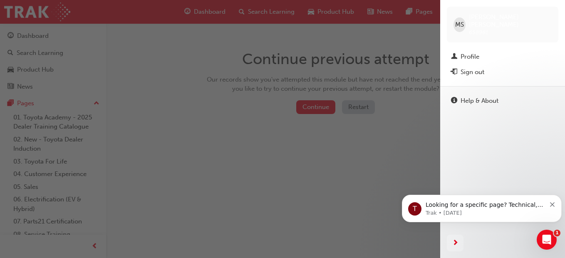
click at [249, 93] on div "button" at bounding box center [220, 129] width 441 height 258
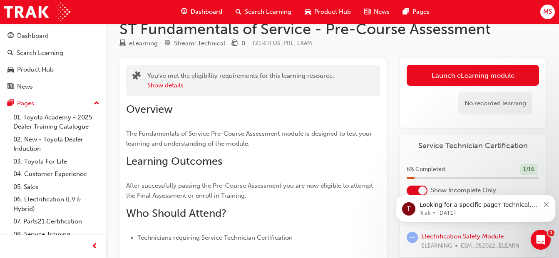
scroll to position [17, 0]
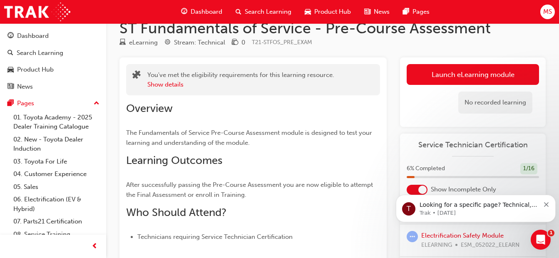
click at [504, 72] on link "Launch eLearning module" at bounding box center [473, 74] width 132 height 21
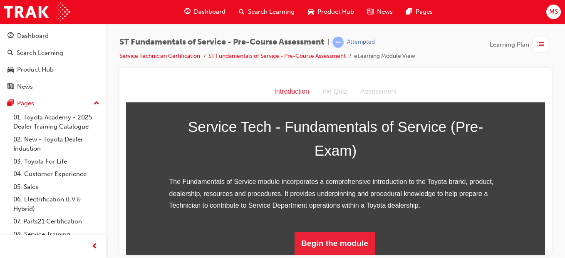
scroll to position [127, 0]
click at [348, 241] on button "Begin the module" at bounding box center [335, 243] width 80 height 23
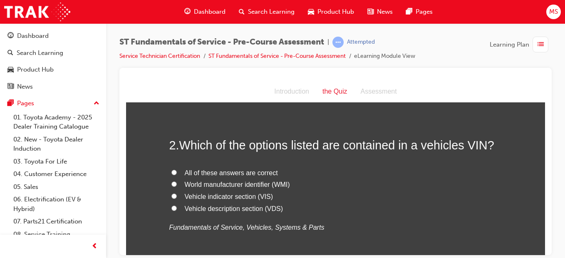
scroll to position [180, 0]
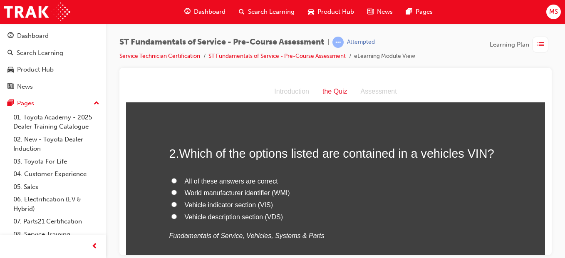
click at [172, 181] on input "All of these answers are correct" at bounding box center [174, 180] width 5 height 5
radio input "true"
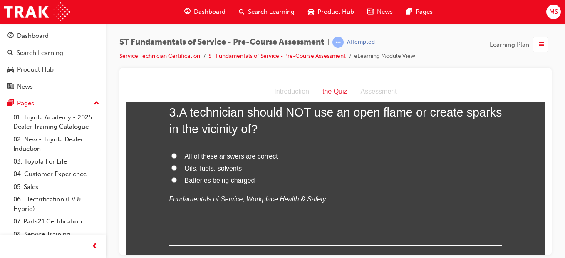
scroll to position [397, 0]
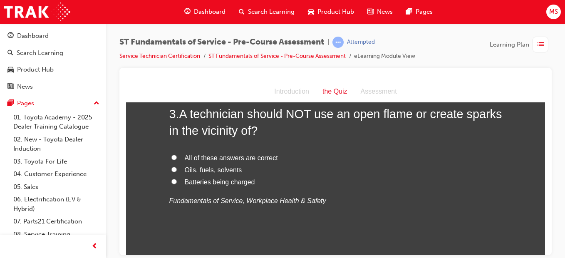
click at [172, 180] on input "Batteries being charged" at bounding box center [174, 181] width 5 height 5
radio input "true"
click at [172, 169] on input "Oils, fuels, solvents" at bounding box center [174, 169] width 5 height 5
radio input "true"
click at [418, 207] on div "3 . A technician should NOT use an open flame or create sparks in the vicinity …" at bounding box center [335, 176] width 333 height 142
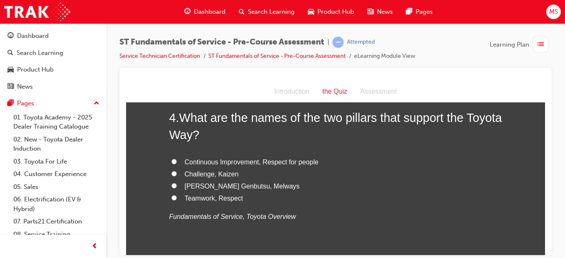
scroll to position [575, 0]
click at [172, 161] on input "Continuous Improvement, Respect for people" at bounding box center [174, 161] width 5 height 5
radio input "true"
click at [172, 195] on input "Teamwork, Respect" at bounding box center [174, 197] width 5 height 5
radio input "true"
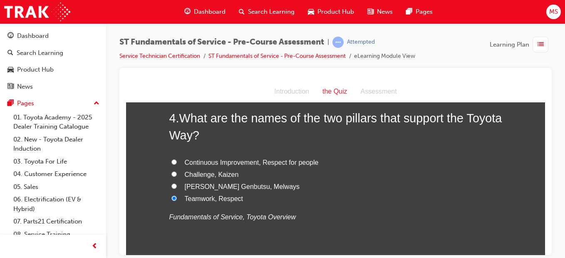
click at [172, 183] on input "[PERSON_NAME] Genbutsu, Melways" at bounding box center [174, 185] width 5 height 5
radio input "true"
click at [172, 195] on input "Teamwork, Respect" at bounding box center [174, 197] width 5 height 5
radio input "true"
click at [172, 159] on input "Continuous Improvement, Respect for people" at bounding box center [174, 161] width 5 height 5
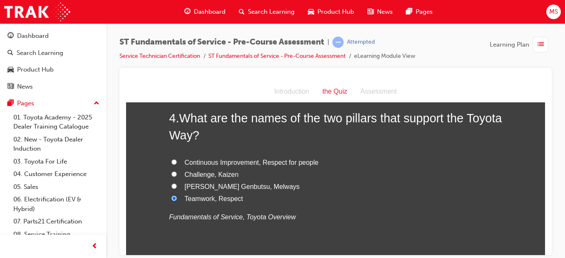
radio input "true"
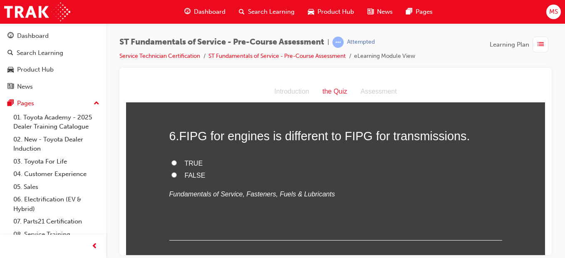
scroll to position [944, 0]
click at [172, 162] on input "TRUE" at bounding box center [174, 163] width 5 height 5
radio input "true"
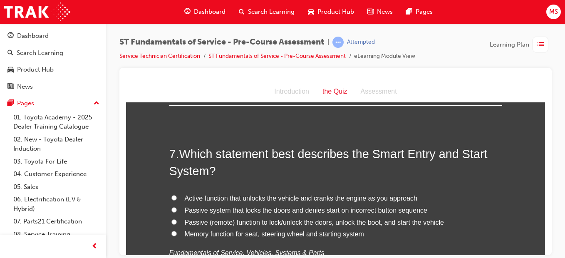
scroll to position [1106, 0]
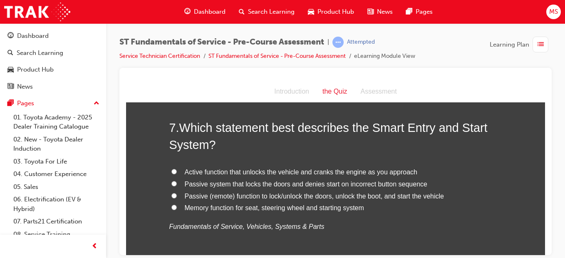
drag, startPoint x: 544, startPoint y: 174, endPoint x: 672, endPoint y: 268, distance: 158.4
click at [173, 195] on input "Passive (remote) function to lock/unlock the doors, unlock the boot, and start …" at bounding box center [174, 195] width 5 height 5
radio input "true"
click at [172, 204] on input "Memory function for seat, steering wheel and starting system" at bounding box center [174, 206] width 5 height 5
radio input "true"
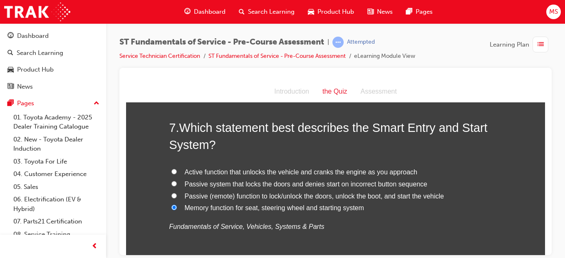
click at [172, 169] on input "Active function that unlocks the vehicle and cranks the engine as you approach" at bounding box center [174, 171] width 5 height 5
radio input "true"
click at [172, 204] on input "Memory function for seat, steering wheel and starting system" at bounding box center [174, 206] width 5 height 5
radio input "true"
click at [172, 193] on input "Passive (remote) function to lock/unlock the doors, unlock the boot, and start …" at bounding box center [174, 195] width 5 height 5
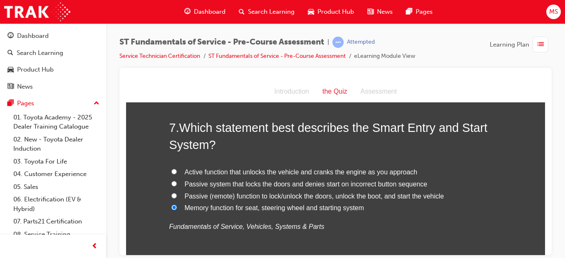
radio input "true"
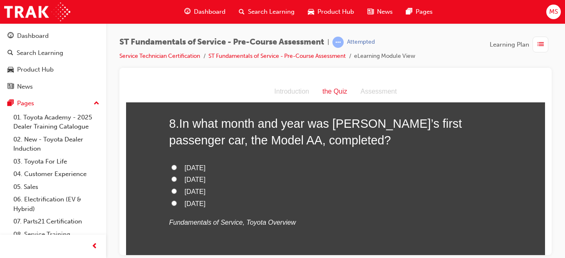
scroll to position [1294, 0]
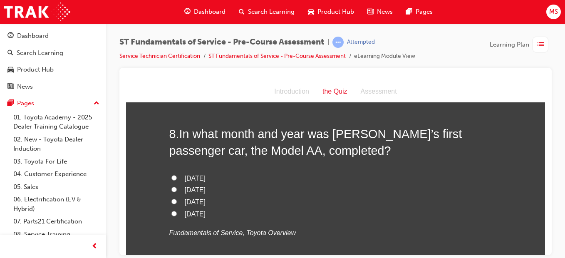
click at [172, 202] on input "[DATE]" at bounding box center [174, 201] width 5 height 5
radio input "true"
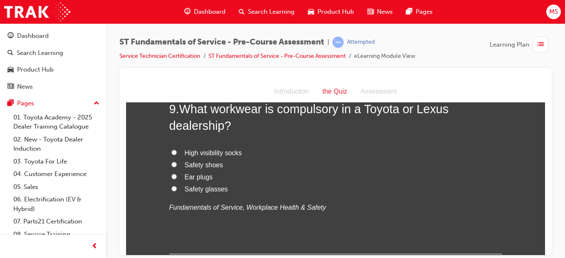
scroll to position [1518, 0]
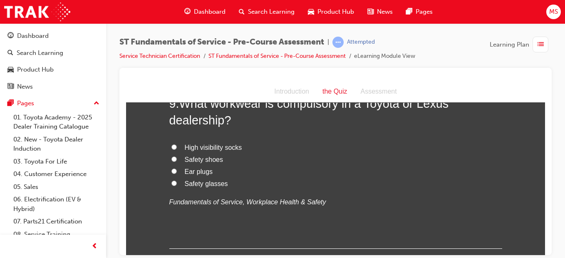
click at [172, 161] on input "Safety shoes" at bounding box center [174, 158] width 5 height 5
radio input "true"
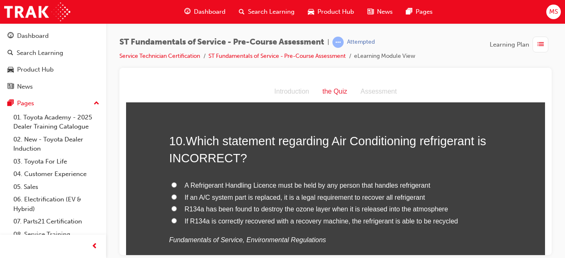
scroll to position [1685, 0]
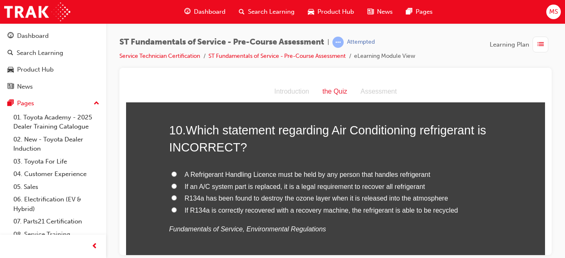
click at [172, 187] on input "If an A/C system part is replaced, it is a legal requirement to recover all ref…" at bounding box center [174, 185] width 5 height 5
radio input "true"
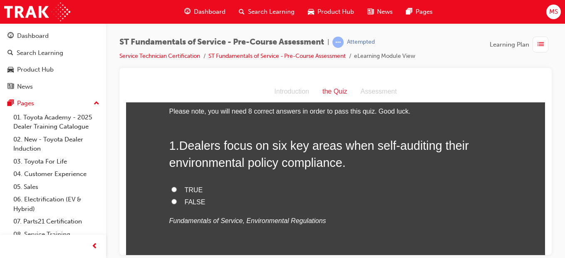
scroll to position [30, 0]
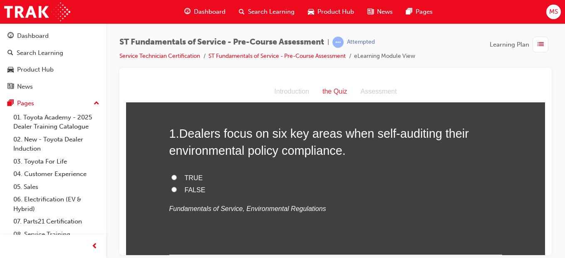
click at [172, 189] on input "FALSE" at bounding box center [174, 189] width 5 height 5
radio input "true"
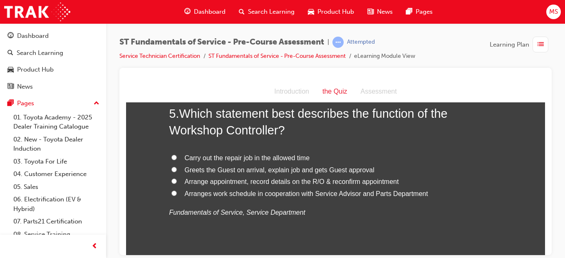
scroll to position [770, 0]
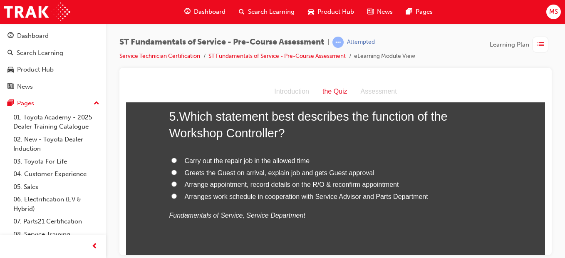
click at [172, 160] on input "Carry out the repair job in the allowed time" at bounding box center [174, 159] width 5 height 5
radio input "true"
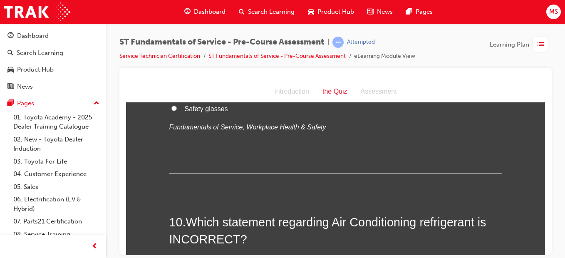
scroll to position [1769, 0]
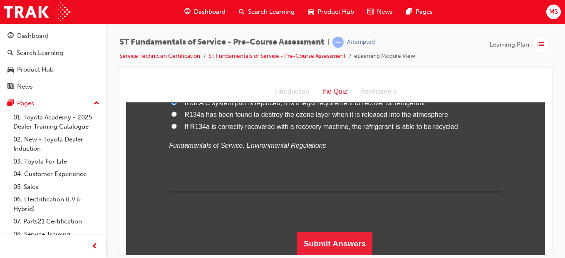
click at [350, 251] on button "Submit Answers" at bounding box center [335, 243] width 76 height 23
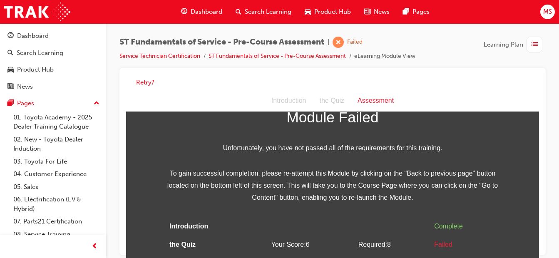
scroll to position [44, 0]
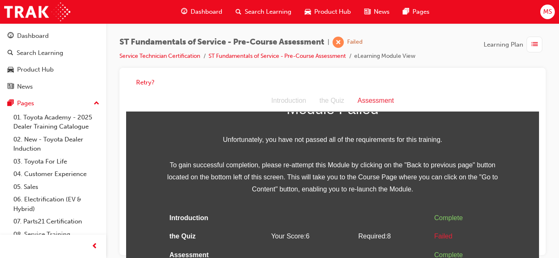
click at [442, 239] on div "Failed" at bounding box center [465, 237] width 62 height 12
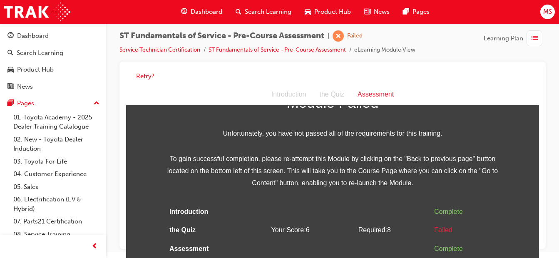
click at [331, 93] on div "the Quiz" at bounding box center [332, 95] width 38 height 12
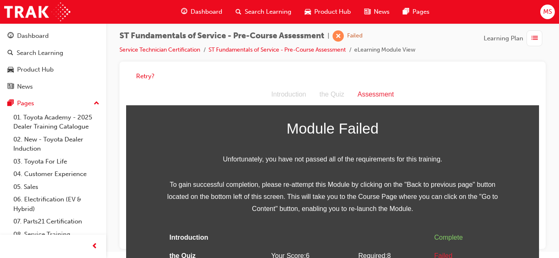
scroll to position [0, 0]
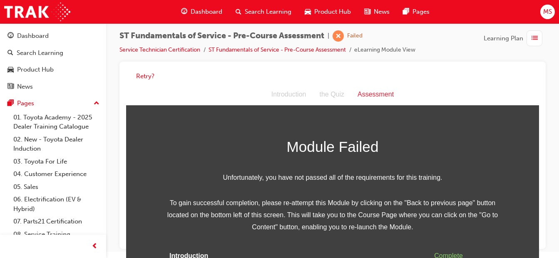
click at [330, 102] on div "Introduction the Quiz Assessment" at bounding box center [332, 95] width 413 height 22
click at [332, 92] on div "the Quiz" at bounding box center [332, 95] width 38 height 12
click at [143, 73] on button "Retry?" at bounding box center [145, 77] width 18 height 10
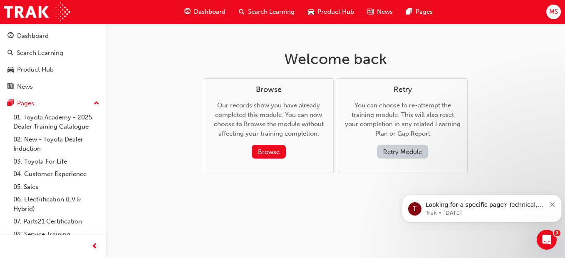
click at [260, 152] on button "Browse" at bounding box center [269, 152] width 34 height 14
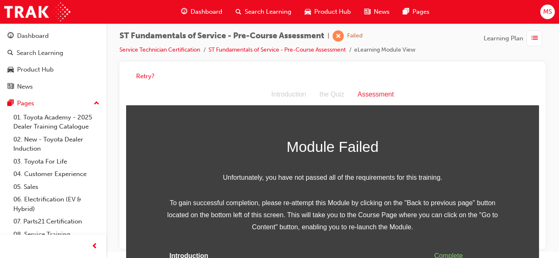
click at [485, 99] on div "Introduction the Quiz Assessment" at bounding box center [332, 95] width 413 height 22
click at [333, 100] on div "the Quiz" at bounding box center [332, 95] width 38 height 12
click at [282, 95] on div "Introduction" at bounding box center [289, 95] width 48 height 12
click at [143, 77] on button "Retry?" at bounding box center [145, 77] width 18 height 10
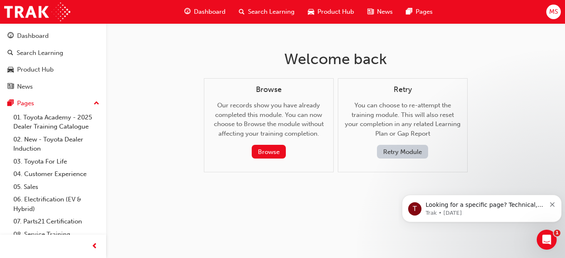
click at [403, 150] on button "Retry Module" at bounding box center [402, 152] width 51 height 14
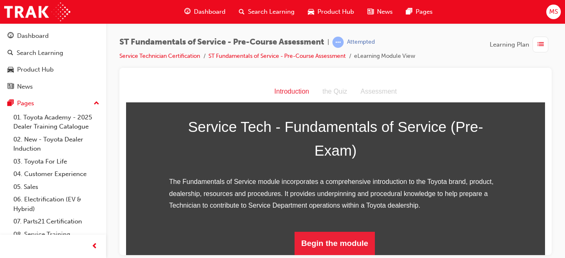
scroll to position [127, 0]
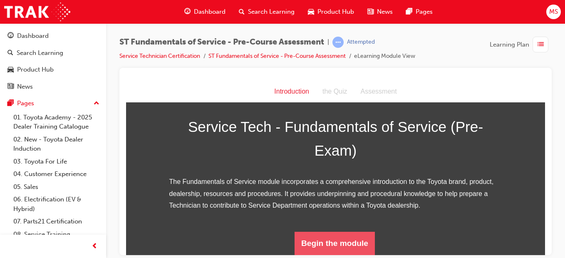
click at [314, 243] on button "Begin the module" at bounding box center [335, 243] width 80 height 23
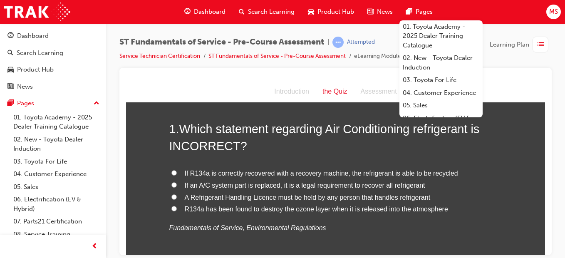
scroll to position [45, 0]
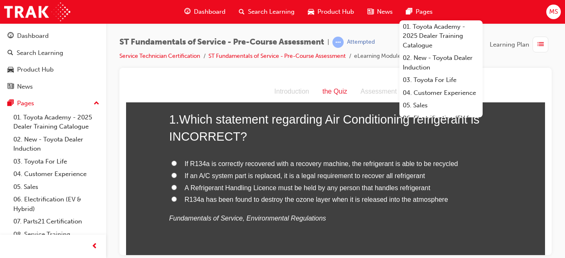
click at [172, 200] on input "R134a has been found to destroy the ozone layer when it is released into the at…" at bounding box center [174, 198] width 5 height 5
radio input "true"
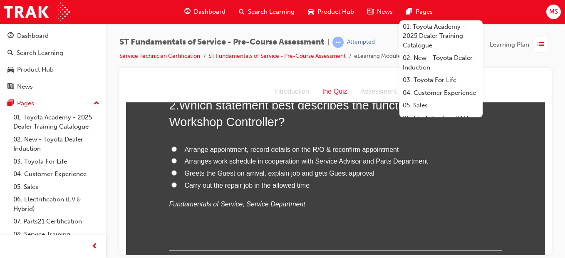
scroll to position [256, 0]
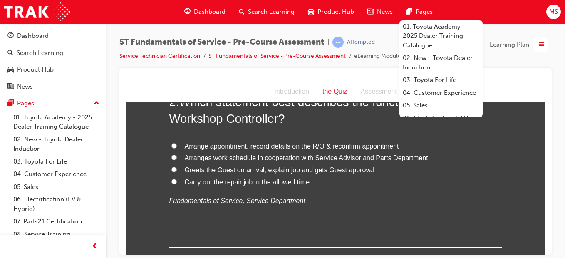
click at [172, 181] on input "Carry out the repair job in the allowed time" at bounding box center [174, 181] width 5 height 5
radio input "true"
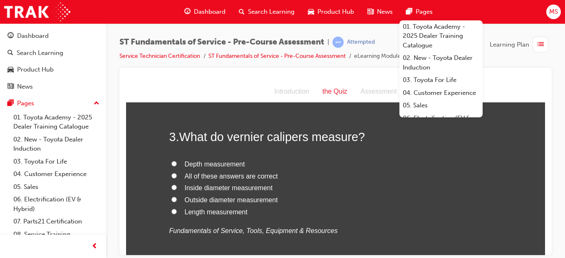
scroll to position [425, 0]
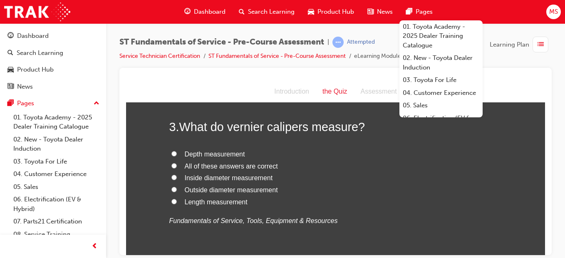
click at [172, 177] on input "Inside diameter measurement" at bounding box center [174, 176] width 5 height 5
radio input "true"
click at [170, 168] on label "All of these answers are correct" at bounding box center [335, 166] width 333 height 12
click at [172, 168] on input "All of these answers are correct" at bounding box center [174, 165] width 5 height 5
radio input "true"
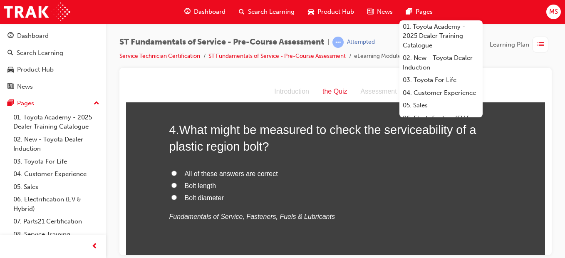
scroll to position [610, 0]
drag, startPoint x: 319, startPoint y: 216, endPoint x: 325, endPoint y: 221, distance: 7.7
click at [325, 221] on p "Fundamentals of Service, Fasteners, Fuels & Lubricants" at bounding box center [335, 218] width 333 height 12
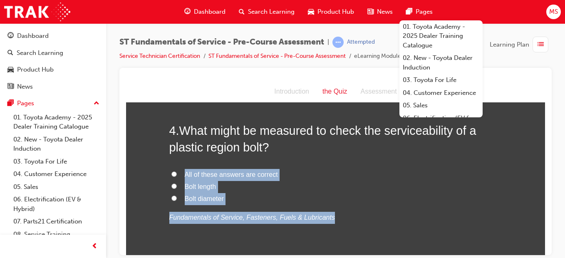
click at [326, 223] on div "4 . What might be measured to check the serviceability of a plastic region bolt…" at bounding box center [335, 193] width 333 height 142
click at [172, 174] on input "All of these answers are correct" at bounding box center [174, 173] width 5 height 5
radio input "true"
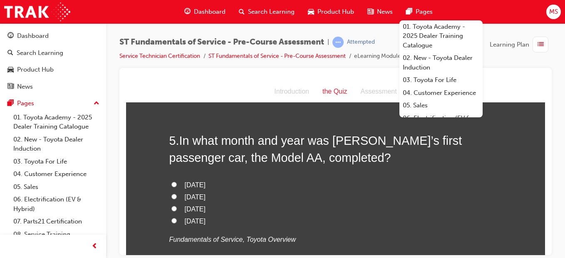
scroll to position [787, 0]
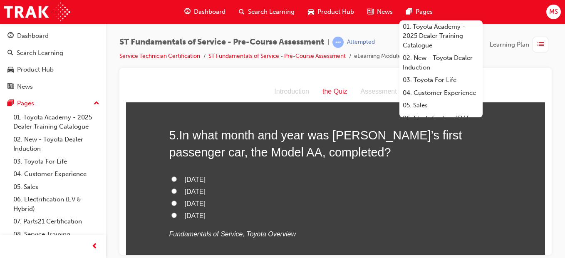
drag, startPoint x: 543, startPoint y: 146, endPoint x: 675, endPoint y: 241, distance: 161.9
click at [172, 201] on input "[DATE]" at bounding box center [174, 202] width 5 height 5
radio input "true"
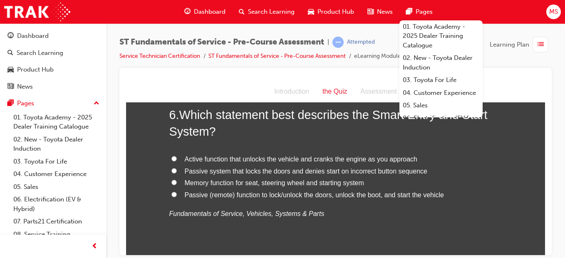
scroll to position [1007, 0]
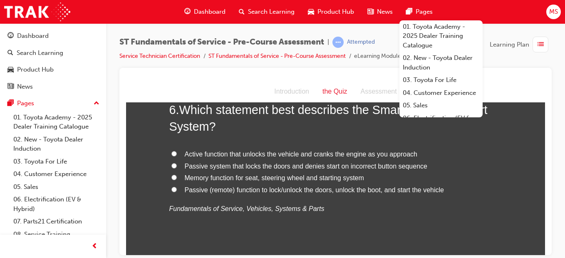
click at [172, 190] on input "Passive (remote) function to lock/unlock the doors, unlock the boot, and start …" at bounding box center [174, 189] width 5 height 5
radio input "true"
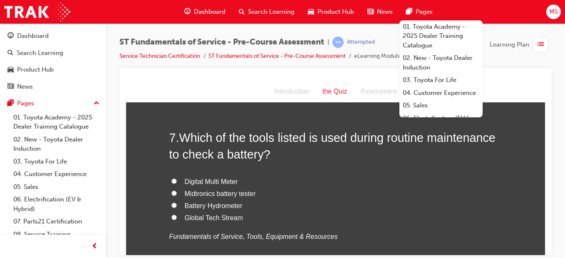
scroll to position [1184, 0]
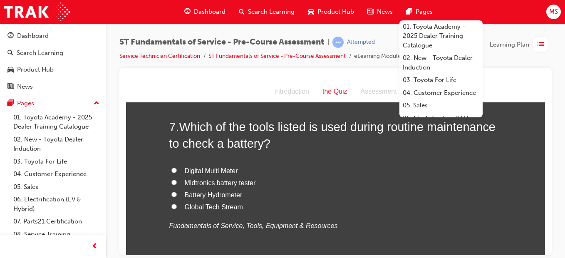
drag, startPoint x: 542, startPoint y: 171, endPoint x: 673, endPoint y: 266, distance: 161.6
click at [279, 196] on label "Battery Hydrometer" at bounding box center [335, 195] width 333 height 12
click at [177, 196] on input "Battery Hydrometer" at bounding box center [174, 194] width 5 height 5
radio input "true"
click at [264, 207] on label "Global Tech Stream" at bounding box center [335, 207] width 333 height 12
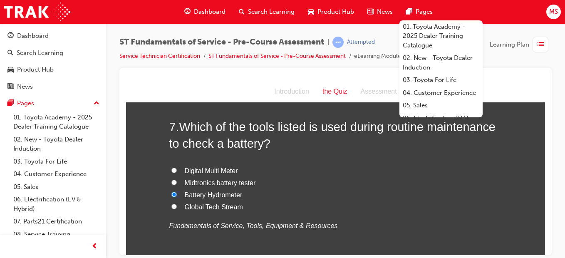
click at [177, 207] on input "Global Tech Stream" at bounding box center [174, 206] width 5 height 5
radio input "true"
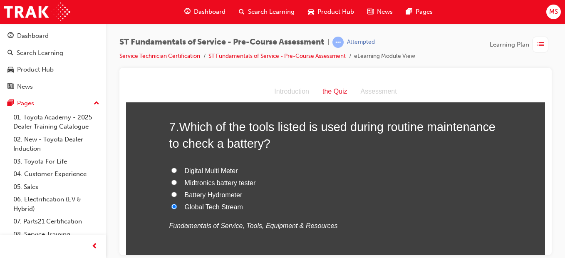
click at [172, 184] on input "Midtronics battery tester" at bounding box center [174, 181] width 5 height 5
radio input "true"
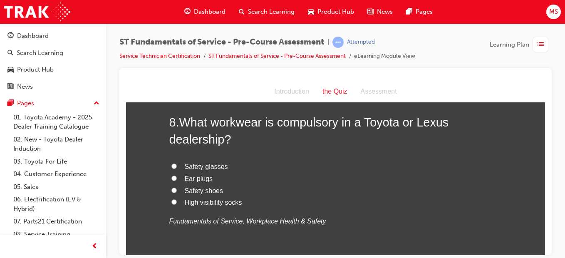
scroll to position [1387, 0]
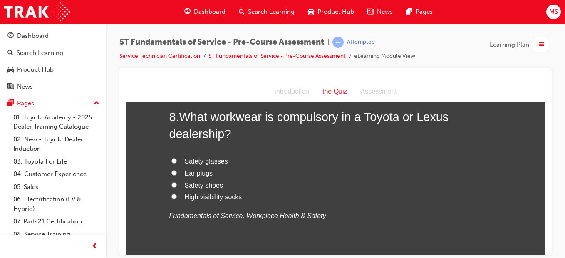
click at [174, 172] on label "Ear plugs" at bounding box center [335, 173] width 333 height 12
click at [174, 172] on input "Ear plugs" at bounding box center [174, 172] width 5 height 5
radio input "true"
click at [172, 184] on input "Safety shoes" at bounding box center [174, 184] width 5 height 5
radio input "true"
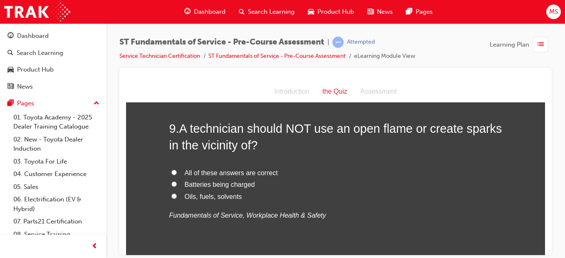
scroll to position [1564, 0]
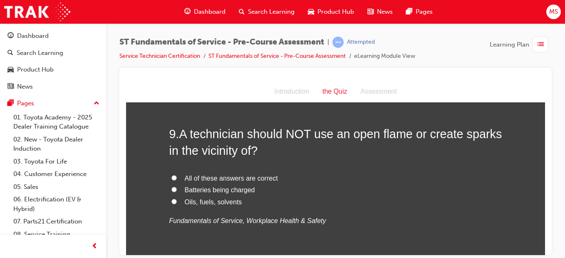
drag, startPoint x: 543, startPoint y: 202, endPoint x: 674, endPoint y: 297, distance: 161.6
click at [174, 181] on label "All of these answers are correct" at bounding box center [335, 178] width 333 height 12
click at [174, 180] on input "All of these answers are correct" at bounding box center [174, 177] width 5 height 5
radio input "true"
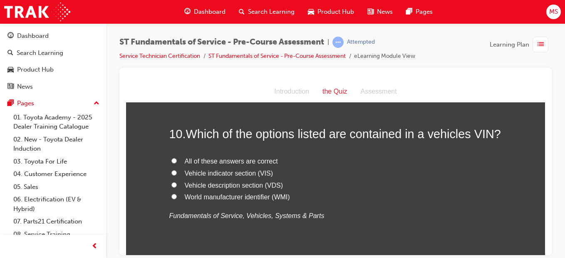
scroll to position [1752, 0]
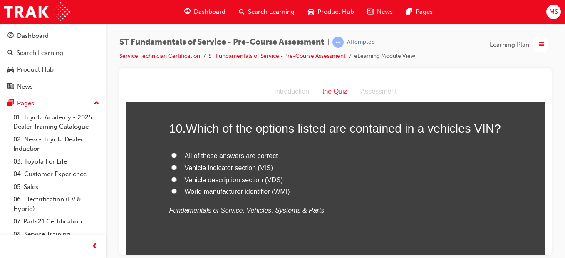
click at [172, 157] on input "All of these answers are correct" at bounding box center [174, 154] width 5 height 5
radio input "true"
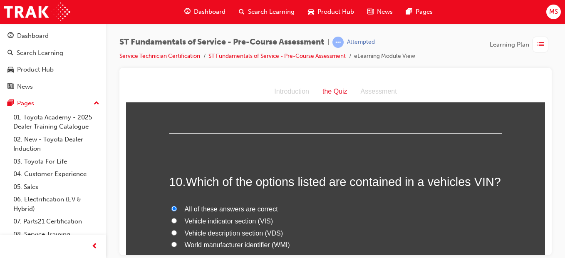
scroll to position [1817, 0]
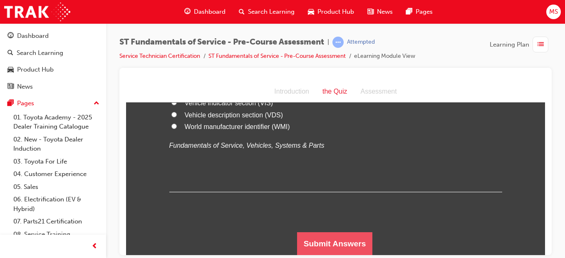
click at [334, 249] on button "Submit Answers" at bounding box center [335, 243] width 76 height 23
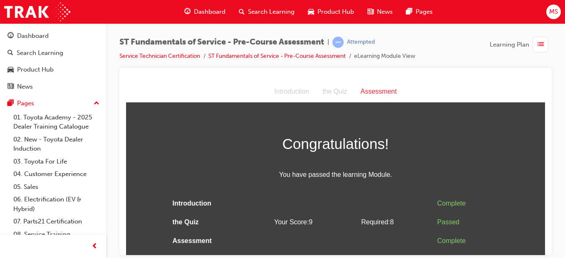
scroll to position [0, 0]
click at [541, 43] on span "list-icon" at bounding box center [541, 45] width 6 height 10
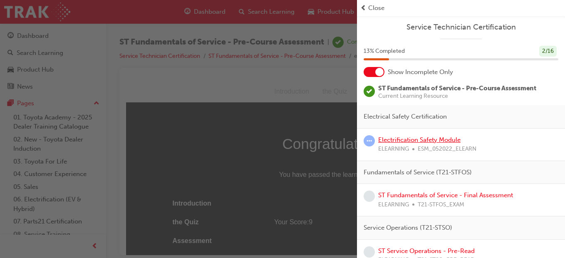
click at [450, 142] on link "Electrification Safety Module" at bounding box center [419, 139] width 82 height 7
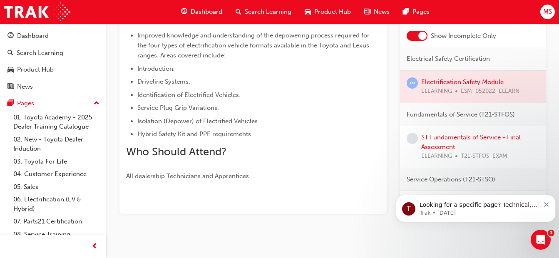
scroll to position [231, 0]
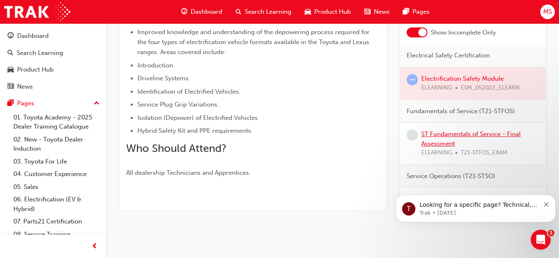
click at [467, 136] on link "ST Fundamentals of Service - Final Assessment" at bounding box center [471, 138] width 100 height 17
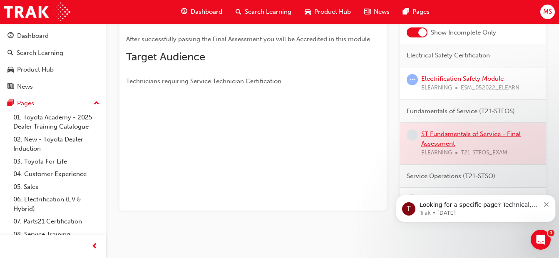
scroll to position [175, 0]
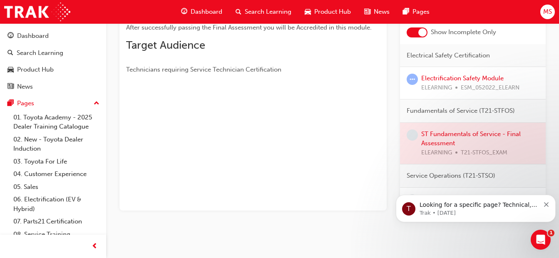
click at [413, 138] on span "learningRecordVerb_NONE-icon" at bounding box center [412, 134] width 11 height 11
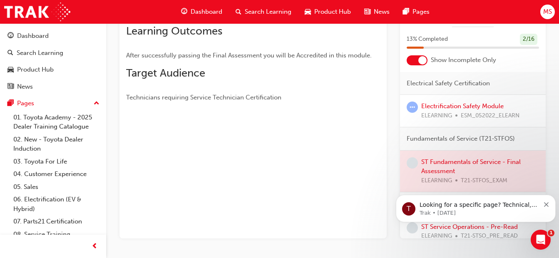
scroll to position [152, 0]
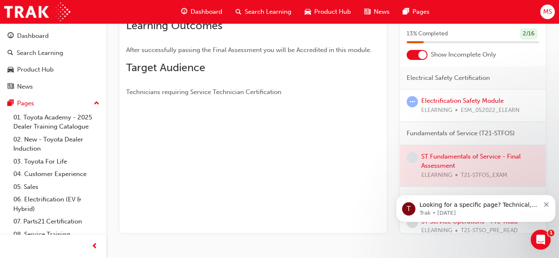
click at [466, 161] on div at bounding box center [473, 166] width 146 height 42
click at [409, 160] on span "learningRecordVerb_NONE-icon" at bounding box center [412, 157] width 11 height 11
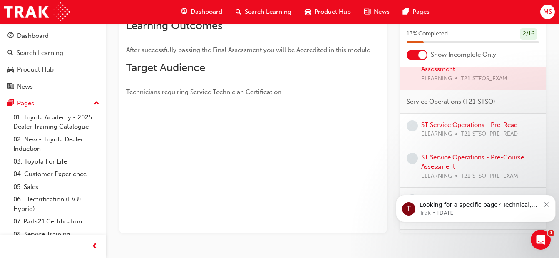
scroll to position [0, 0]
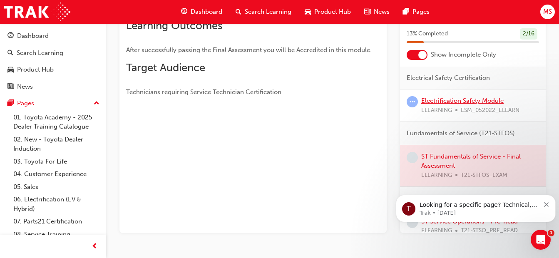
click at [479, 100] on link "Electrification Safety Module" at bounding box center [462, 100] width 82 height 7
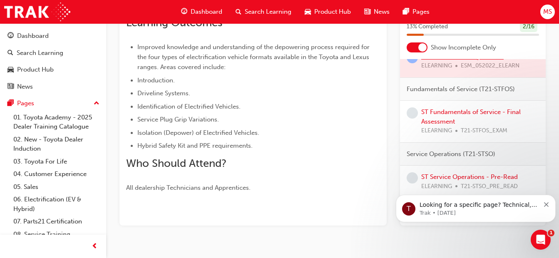
scroll to position [72, 0]
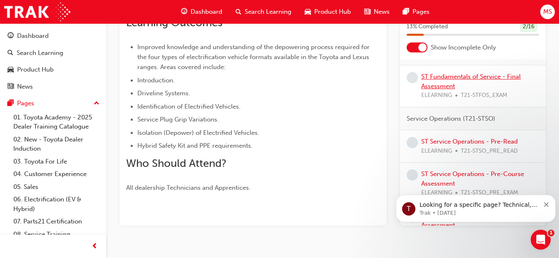
click at [491, 80] on link "ST Fundamentals of Service - Final Assessment" at bounding box center [471, 81] width 100 height 17
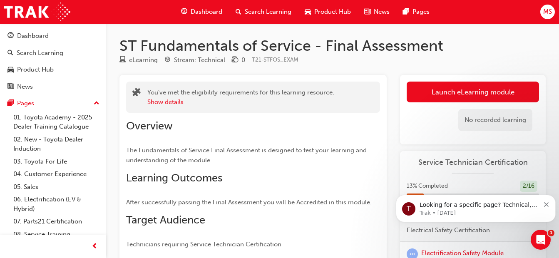
click at [498, 102] on link "Launch eLearning module" at bounding box center [473, 92] width 132 height 21
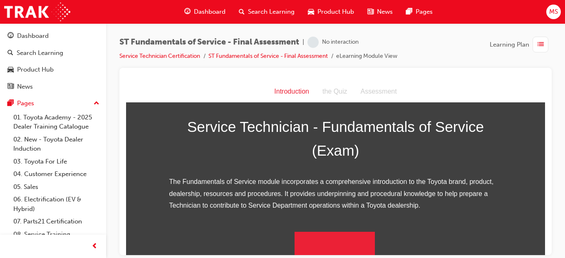
scroll to position [127, 0]
click at [356, 252] on button "Begin the module" at bounding box center [335, 243] width 80 height 23
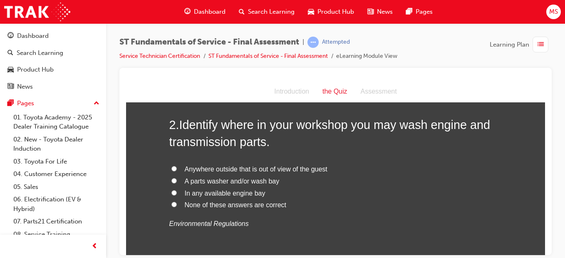
scroll to position [255, 0]
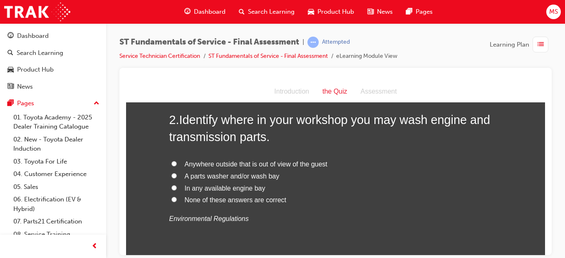
click at [173, 175] on input "A parts washer and/or wash bay" at bounding box center [174, 175] width 5 height 5
radio input "true"
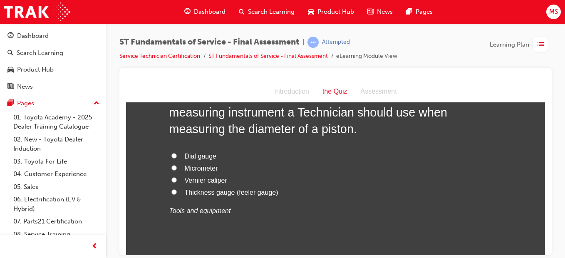
scroll to position [72, 0]
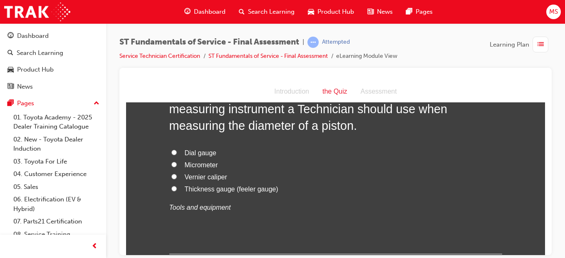
click at [172, 190] on input "Thickness gauge (feeler gauge)" at bounding box center [174, 188] width 5 height 5
radio input "true"
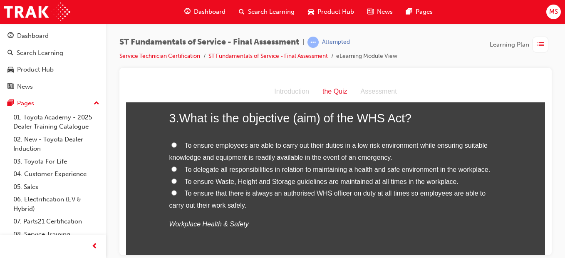
scroll to position [454, 0]
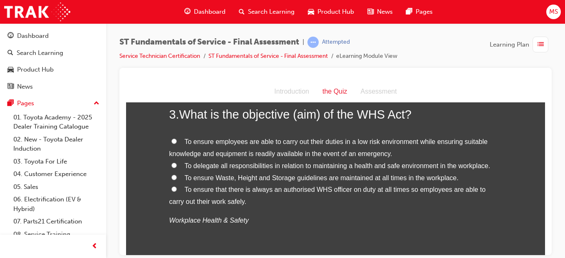
click at [172, 140] on input "To ensure employees are able to carry out their duties in a low risk environmen…" at bounding box center [174, 140] width 5 height 5
radio input "true"
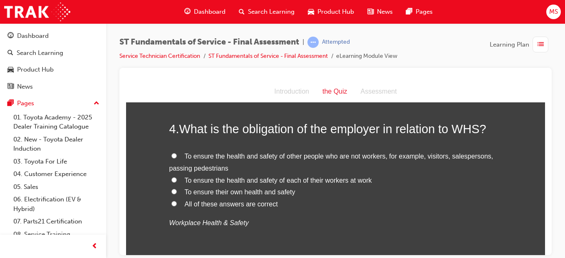
scroll to position [641, 0]
click at [172, 205] on input "All of these answers are correct" at bounding box center [174, 202] width 5 height 5
radio input "true"
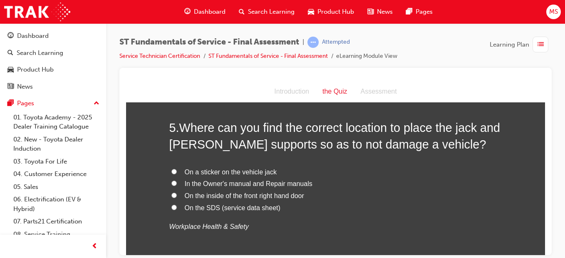
scroll to position [836, 0]
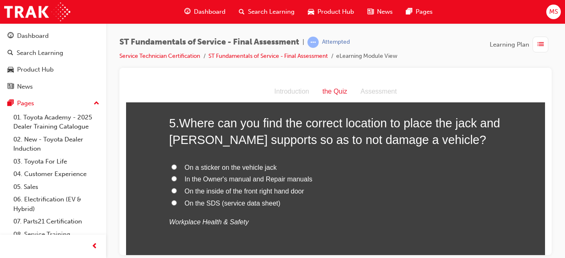
click at [173, 178] on input "In the Owner's manual and Repair manuals" at bounding box center [174, 178] width 5 height 5
radio input "true"
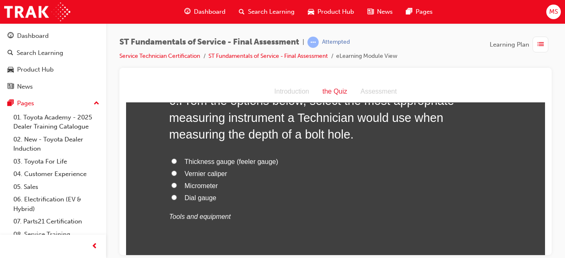
scroll to position [1050, 0]
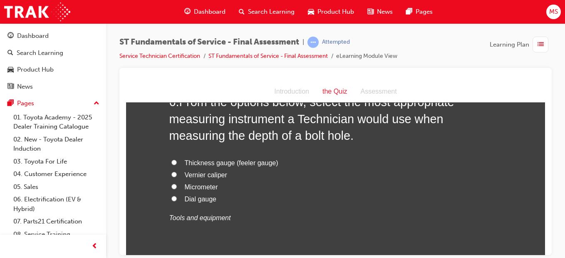
click at [170, 177] on label "Vernier caliper" at bounding box center [335, 175] width 333 height 12
click at [172, 177] on input "Vernier caliper" at bounding box center [174, 174] width 5 height 5
radio input "true"
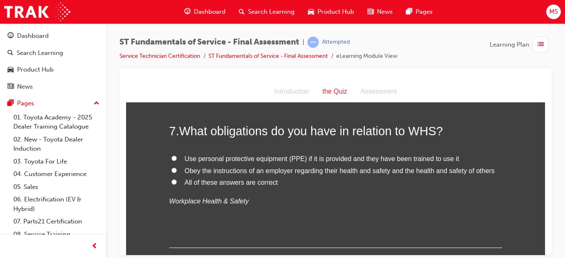
scroll to position [1238, 0]
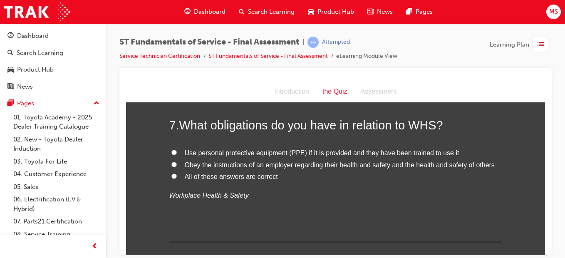
click at [172, 176] on input "All of these answers are correct" at bounding box center [174, 175] width 5 height 5
radio input "true"
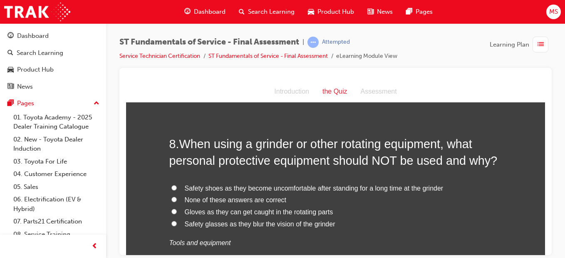
scroll to position [1401, 0]
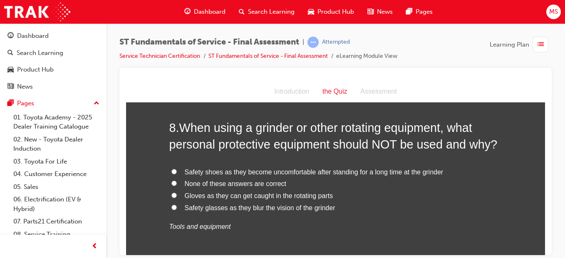
click at [172, 206] on input "Safety glasses as they blur the vision of the grinder" at bounding box center [174, 206] width 5 height 5
radio input "true"
click at [172, 195] on input "Gloves as they can get caught in the rotating parts" at bounding box center [174, 194] width 5 height 5
radio input "true"
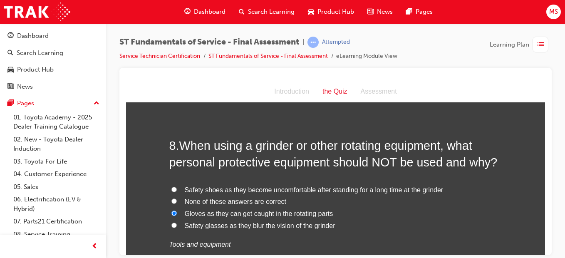
scroll to position [1383, 0]
click at [172, 212] on input "Gloves as they can get caught in the rotating parts" at bounding box center [174, 212] width 5 height 5
click at [172, 201] on input "None of these answers are correct" at bounding box center [174, 200] width 5 height 5
radio input "true"
click at [457, 174] on div "8 . When using a grinder or other rotating equipment, what personal protective …" at bounding box center [335, 214] width 333 height 154
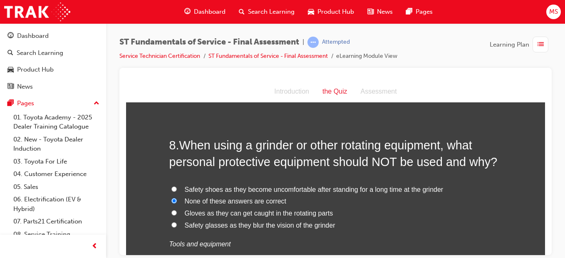
click at [314, 227] on span "Safety glasses as they blur the vision of the grinder" at bounding box center [260, 225] width 151 height 7
click at [177, 227] on input "Safety glasses as they blur the vision of the grinder" at bounding box center [174, 224] width 5 height 5
radio input "true"
click at [172, 212] on input "Gloves as they can get caught in the rotating parts" at bounding box center [174, 212] width 5 height 5
radio input "true"
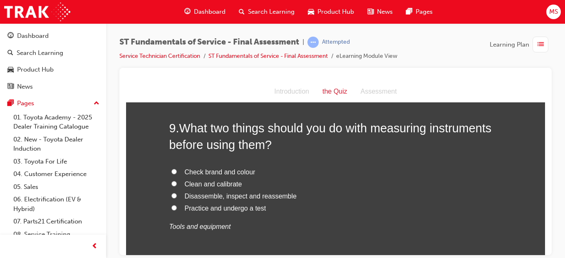
scroll to position [1598, 0]
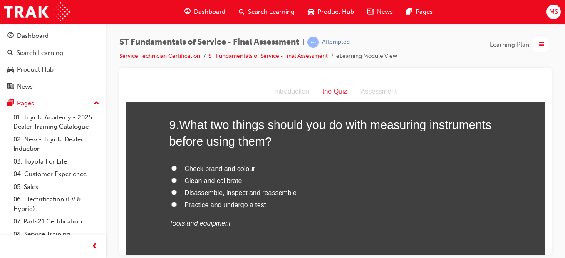
click at [172, 180] on input "Clean and calibrate" at bounding box center [174, 179] width 5 height 5
radio input "true"
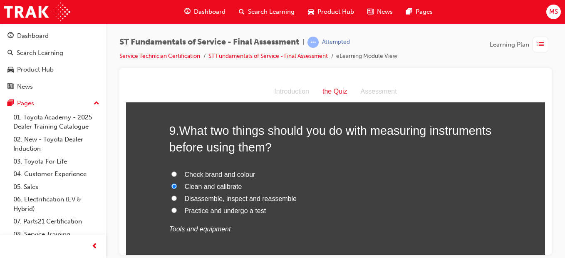
scroll to position [1591, 0]
click at [180, 214] on label "Practice and undergo a test" at bounding box center [335, 212] width 333 height 12
click at [177, 214] on input "Practice and undergo a test" at bounding box center [174, 210] width 5 height 5
radio input "true"
click at [189, 189] on span "Clean and calibrate" at bounding box center [213, 187] width 57 height 7
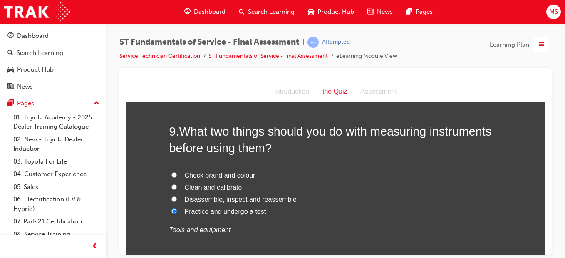
click at [177, 189] on input "Clean and calibrate" at bounding box center [174, 186] width 5 height 5
radio input "true"
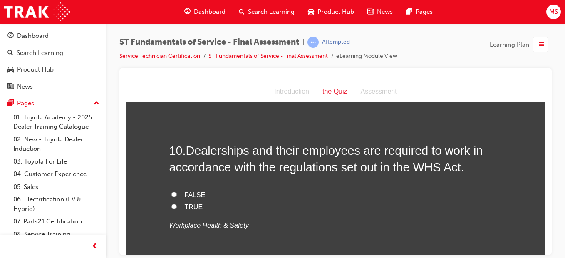
scroll to position [1768, 0]
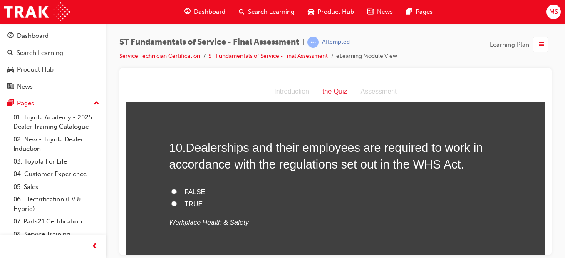
click at [172, 203] on input "TRUE" at bounding box center [174, 203] width 5 height 5
radio input "true"
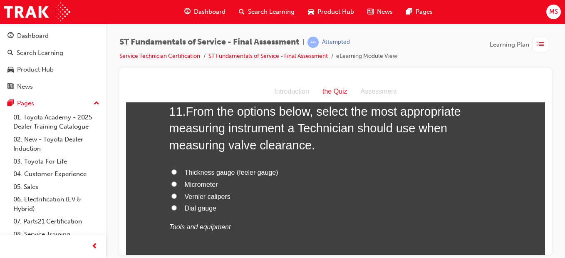
scroll to position [1976, 0]
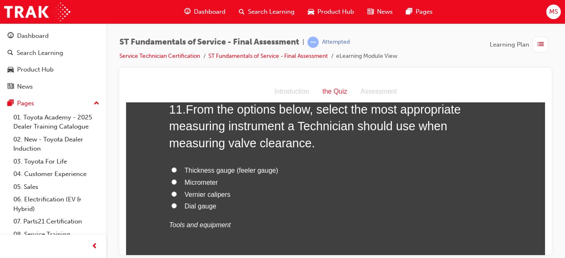
click at [172, 170] on input "Thickness gauge (feeler gauge)" at bounding box center [174, 169] width 5 height 5
radio input "true"
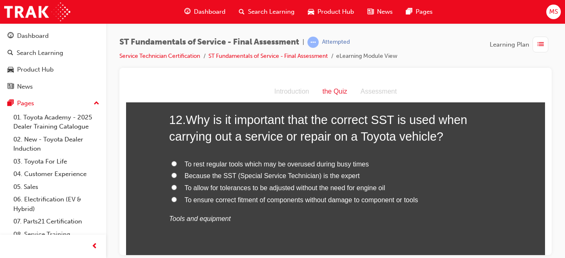
scroll to position [2177, 0]
click at [172, 201] on input "To ensure correct fitment of components without damage to component or tools" at bounding box center [174, 198] width 5 height 5
radio input "true"
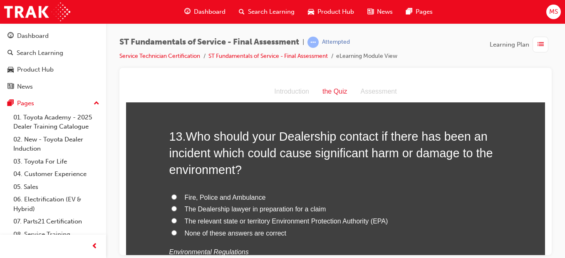
scroll to position [2362, 0]
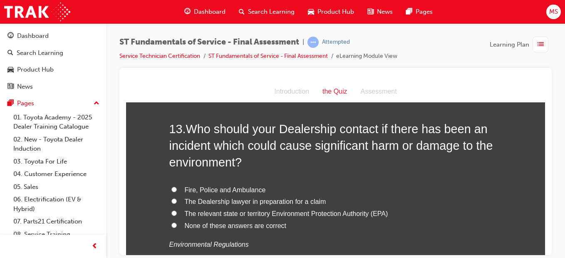
click at [172, 214] on input "The relevant state or territory Environment Protection Authority (EPA)" at bounding box center [174, 212] width 5 height 5
radio input "true"
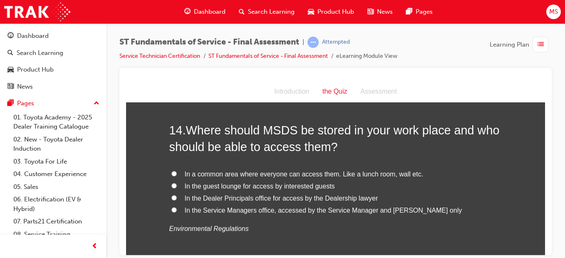
scroll to position [2573, 0]
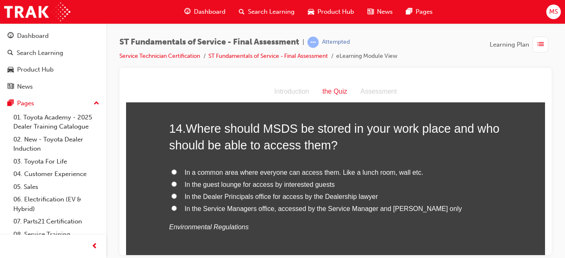
click at [173, 169] on input "In a common area where everyone can access them. Like a lunch room, wall etc." at bounding box center [174, 171] width 5 height 5
radio input "true"
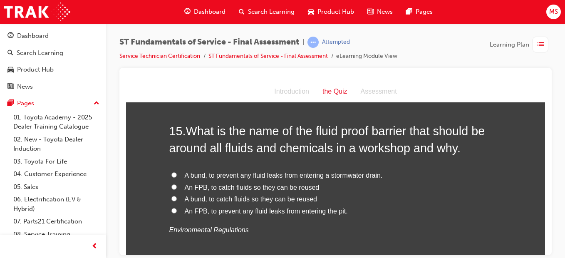
scroll to position [2765, 0]
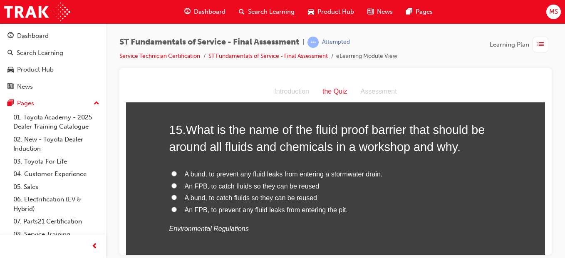
click at [172, 171] on input "A bund, to prevent any fluid leaks from entering a stormwater drain." at bounding box center [174, 173] width 5 height 5
radio input "true"
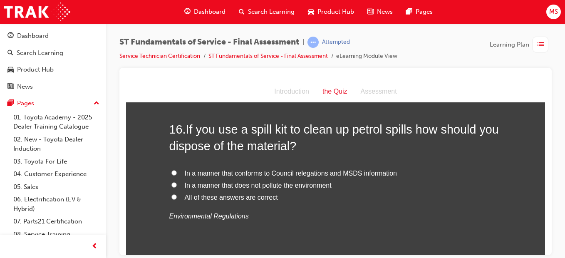
scroll to position [2961, 0]
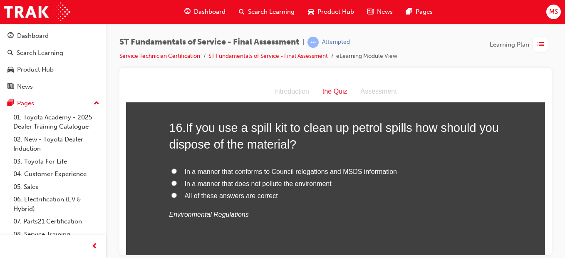
click at [172, 196] on input "All of these answers are correct" at bounding box center [174, 194] width 5 height 5
radio input "true"
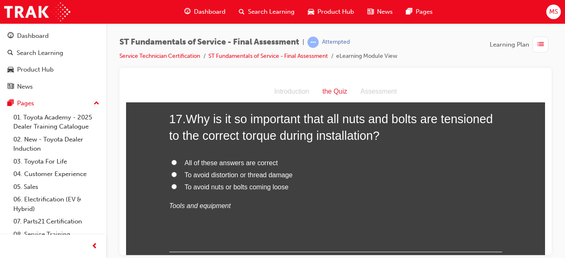
scroll to position [3152, 0]
click at [172, 163] on input "All of these answers are correct" at bounding box center [174, 161] width 5 height 5
radio input "true"
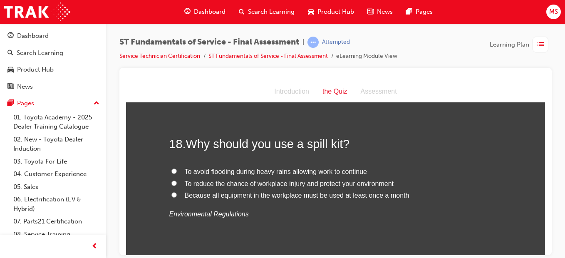
scroll to position [3309, 0]
click at [406, 229] on div "18 . Why should you use a spill kit? To avoid flooding during heavy rains allow…" at bounding box center [335, 196] width 333 height 125
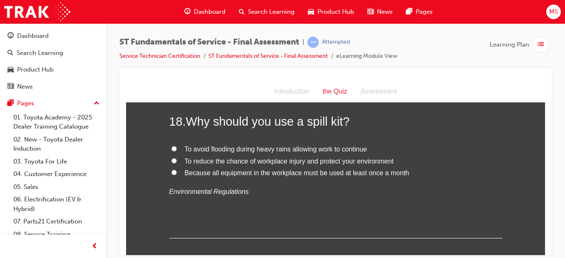
scroll to position [3331, 0]
click at [172, 161] on input "To reduce the chance of workplace injury and protect your environment" at bounding box center [174, 159] width 5 height 5
radio input "true"
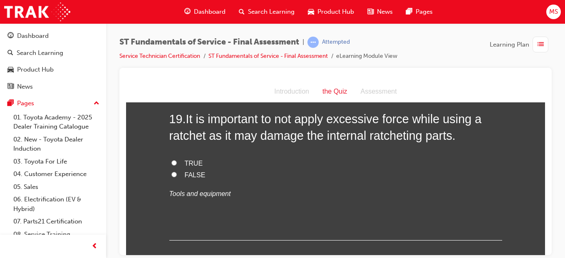
scroll to position [3503, 0]
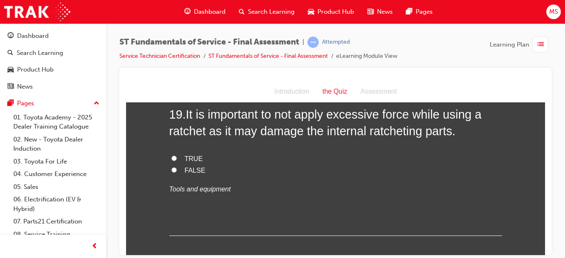
click at [172, 169] on input "FALSE" at bounding box center [174, 169] width 5 height 5
radio input "true"
click at [172, 158] on input "TRUE" at bounding box center [174, 157] width 5 height 5
radio input "true"
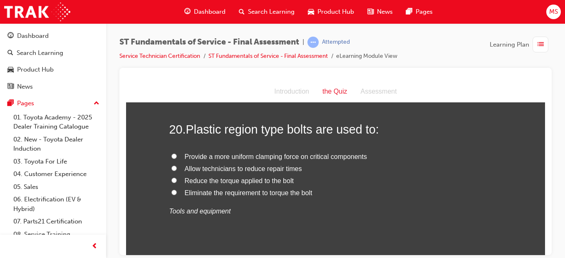
scroll to position [3659, 0]
click at [171, 160] on label "Provide a more uniform clamping force on critical components" at bounding box center [335, 156] width 333 height 12
click at [172, 158] on input "Provide a more uniform clamping force on critical components" at bounding box center [174, 154] width 5 height 5
radio input "true"
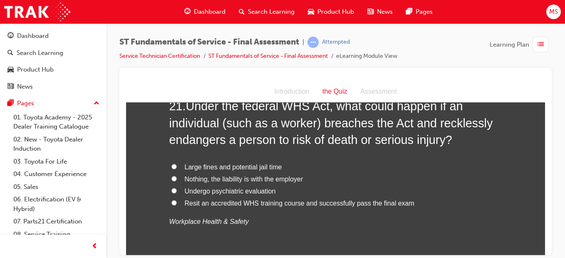
scroll to position [3849, 0]
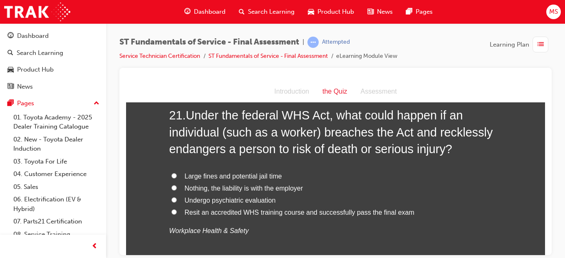
click at [172, 176] on input "Large fines and potential jail time" at bounding box center [174, 175] width 5 height 5
radio input "true"
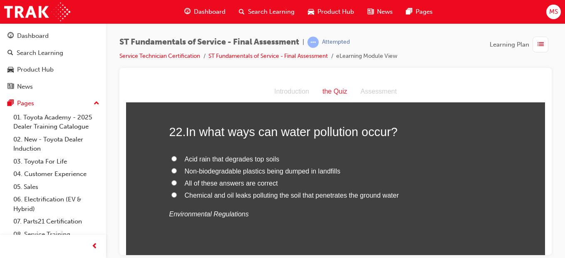
scroll to position [4044, 0]
click at [172, 182] on input "All of these answers are correct" at bounding box center [174, 181] width 5 height 5
radio input "true"
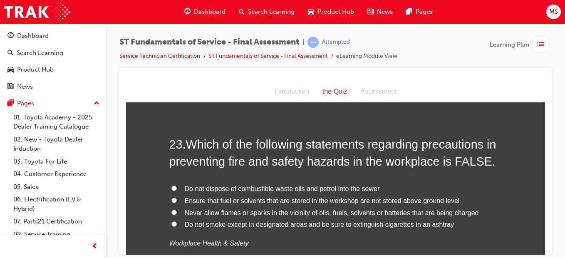
scroll to position [4226, 0]
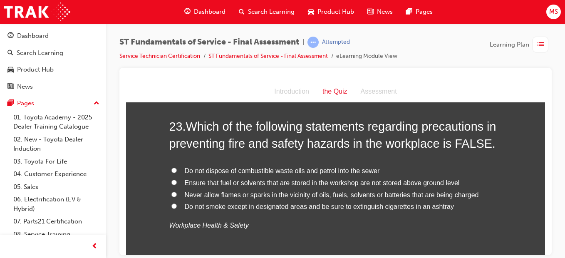
click at [453, 148] on span "Which of the following statements regarding precautions in preventing fire and …" at bounding box center [332, 134] width 327 height 30
click at [423, 181] on span "Ensure that fuel or solvents that are stored in the workshop are not stored abo…" at bounding box center [322, 182] width 275 height 7
click at [177, 181] on input "Ensure that fuel or solvents that are stored in the workshop are not stored abo…" at bounding box center [174, 181] width 5 height 5
radio input "true"
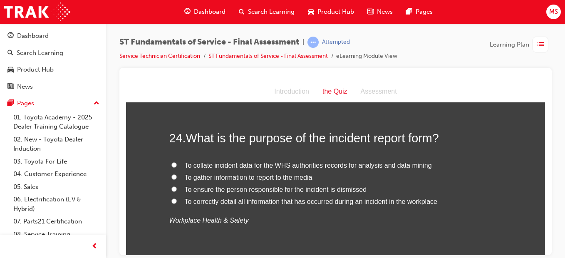
scroll to position [4418, 0]
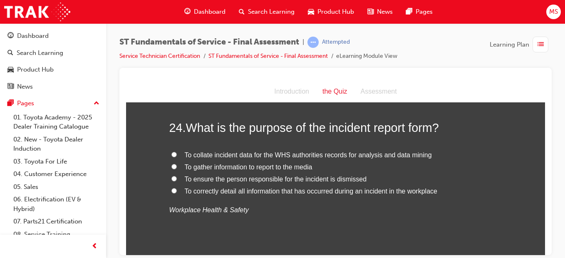
click at [434, 187] on span "To correctly detail all information that has occurred during an incident in the…" at bounding box center [311, 190] width 253 height 7
click at [177, 188] on input "To correctly detail all information that has occurred during an incident in the…" at bounding box center [174, 190] width 5 height 5
radio input "true"
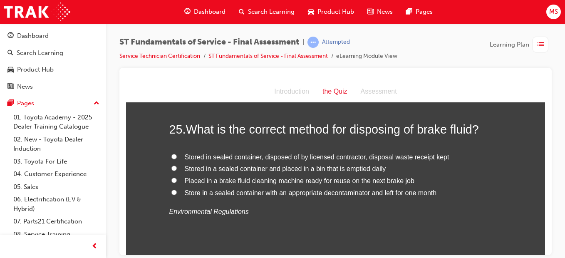
scroll to position [4594, 0]
click at [379, 164] on label "Stored in a sealed container and placed in a bin that is emptied daily" at bounding box center [335, 168] width 333 height 12
click at [177, 165] on input "Stored in a sealed container and placed in a bin that is emptied daily" at bounding box center [174, 167] width 5 height 5
radio input "true"
click at [438, 151] on label "Stored in sealed container, disposed of by licensed contractor, disposal waste …" at bounding box center [335, 157] width 333 height 12
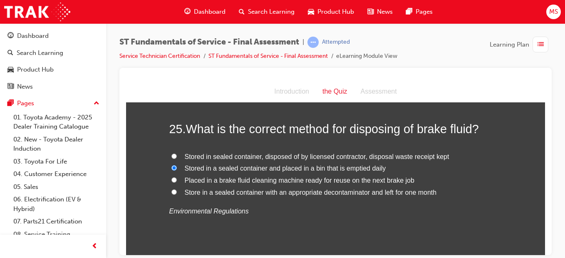
click at [177, 153] on input "Stored in sealed container, disposed of by licensed contractor, disposal waste …" at bounding box center [174, 155] width 5 height 5
radio input "true"
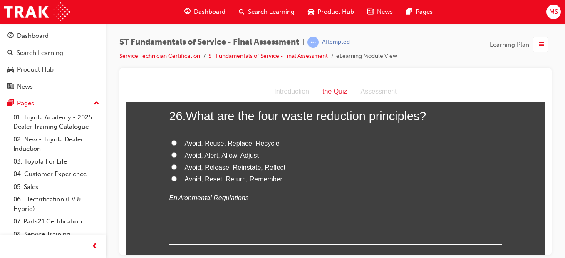
scroll to position [4783, 0]
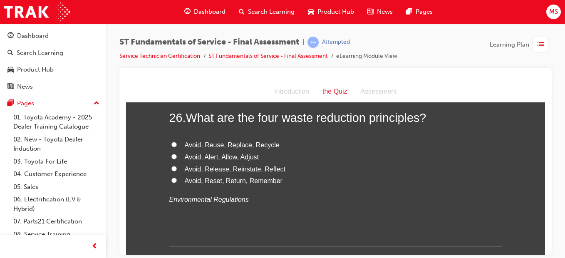
click at [172, 144] on input "Avoid, Reuse, Replace, Recycle" at bounding box center [174, 144] width 5 height 5
radio input "true"
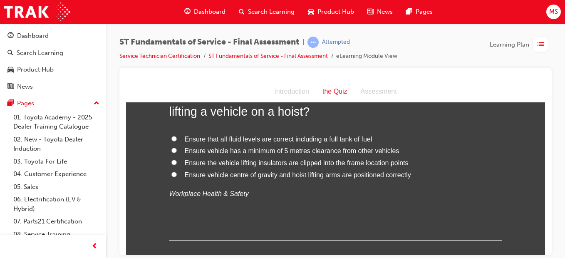
scroll to position [4971, 0]
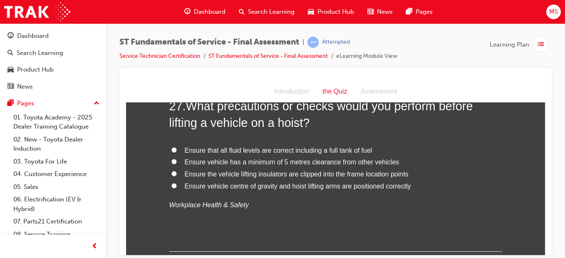
click at [185, 189] on label "Ensure vehicle centre of gravity and hoist lifting arms are positioned correctly" at bounding box center [335, 186] width 333 height 12
click at [177, 188] on input "Ensure vehicle centre of gravity and hoist lifting arms are positioned correctly" at bounding box center [174, 185] width 5 height 5
radio input "true"
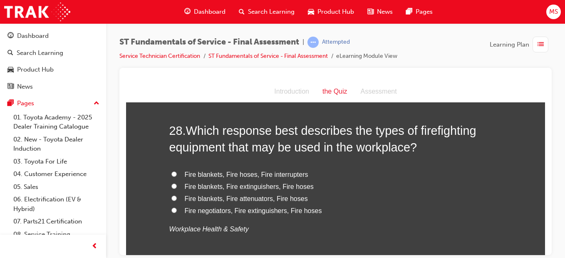
scroll to position [5141, 0]
click at [367, 189] on label "Fire blankets, Fire extinguishers, Fire hoses" at bounding box center [335, 186] width 333 height 12
click at [177, 188] on input "Fire blankets, Fire extinguishers, Fire hoses" at bounding box center [174, 185] width 5 height 5
radio input "true"
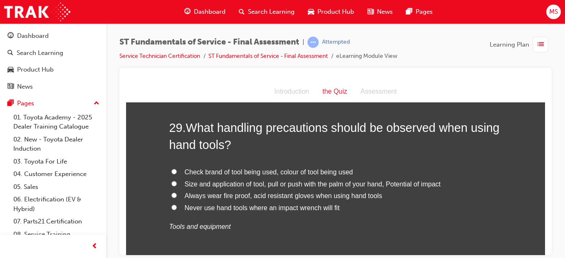
scroll to position [5345, 0]
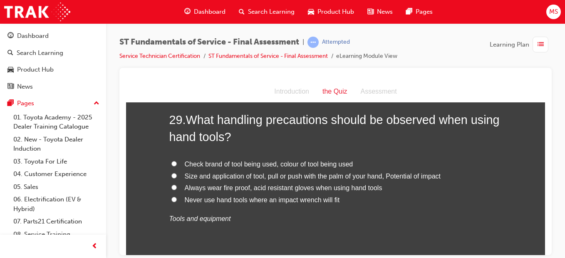
click at [422, 179] on label "Size and application of tool, pull or push with the palm of your hand, Potentia…" at bounding box center [335, 176] width 333 height 12
click at [177, 178] on input "Size and application of tool, pull or push with the palm of your hand, Potentia…" at bounding box center [174, 175] width 5 height 5
radio input "true"
click at [408, 169] on label "Check brand of tool being used, colour of tool being used" at bounding box center [335, 164] width 333 height 12
click at [177, 166] on input "Check brand of tool being used, colour of tool being used" at bounding box center [174, 163] width 5 height 5
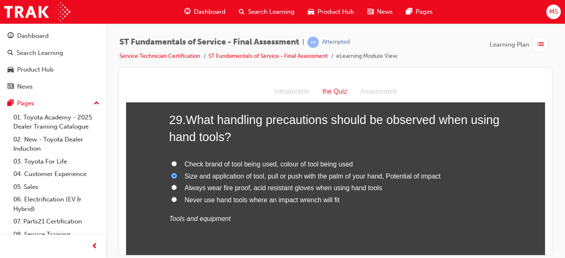
radio input "true"
click at [418, 174] on span "Size and application of tool, pull or push with the palm of your hand, Potentia…" at bounding box center [313, 175] width 256 height 7
click at [177, 174] on input "Size and application of tool, pull or push with the palm of your hand, Potentia…" at bounding box center [174, 175] width 5 height 5
radio input "true"
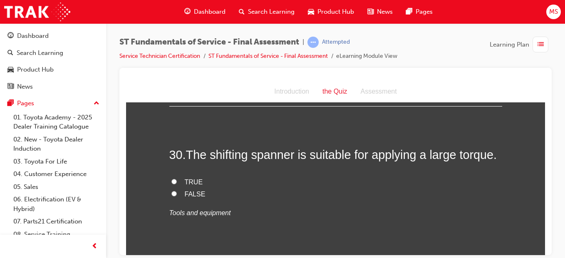
scroll to position [5505, 0]
click at [184, 197] on label "FALSE" at bounding box center [335, 194] width 333 height 12
click at [177, 196] on input "FALSE" at bounding box center [174, 192] width 5 height 5
radio input "true"
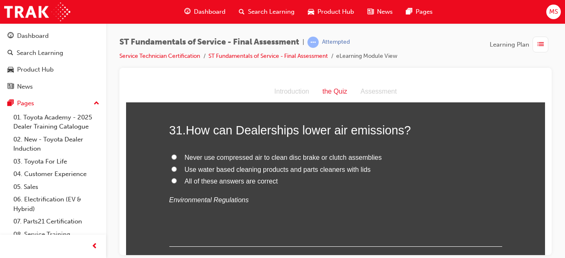
scroll to position [5682, 0]
click at [358, 177] on label "All of these answers are correct" at bounding box center [335, 182] width 333 height 12
click at [177, 178] on input "All of these answers are correct" at bounding box center [174, 180] width 5 height 5
radio input "true"
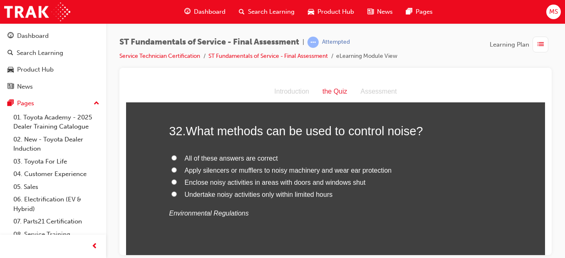
scroll to position [5847, 0]
click at [323, 154] on label "All of these answers are correct" at bounding box center [335, 158] width 333 height 12
click at [177, 154] on input "All of these answers are correct" at bounding box center [174, 156] width 5 height 5
radio input "true"
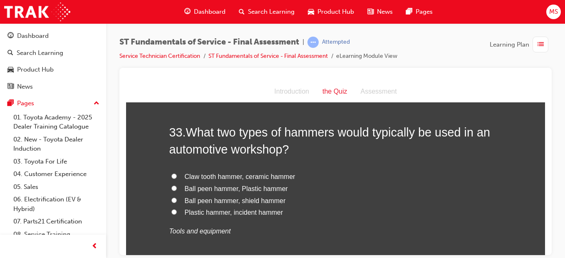
scroll to position [6021, 0]
click at [496, 186] on label "Ball peen hammer, Plastic hammer" at bounding box center [335, 190] width 333 height 12
click at [177, 186] on input "Ball peen hammer, Plastic hammer" at bounding box center [174, 188] width 5 height 5
radio input "true"
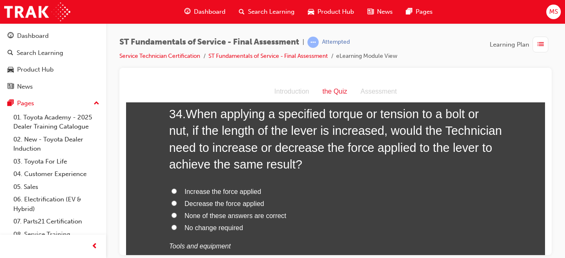
scroll to position [6233, 0]
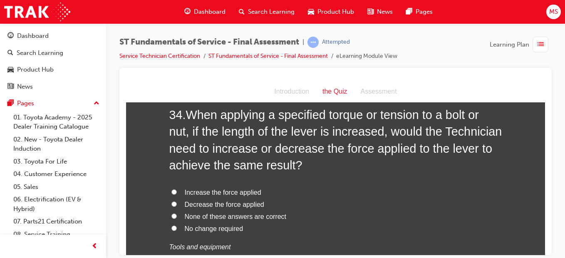
click at [489, 202] on label "Decrease the force applied" at bounding box center [335, 205] width 333 height 12
click at [177, 202] on input "Decrease the force applied" at bounding box center [174, 203] width 5 height 5
radio input "true"
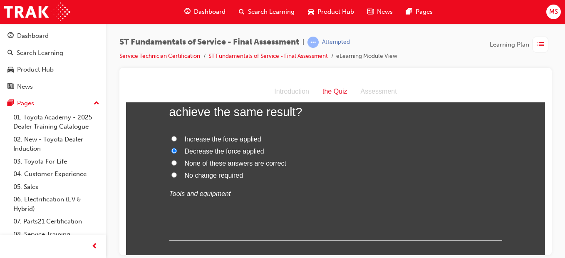
scroll to position [6335, 0]
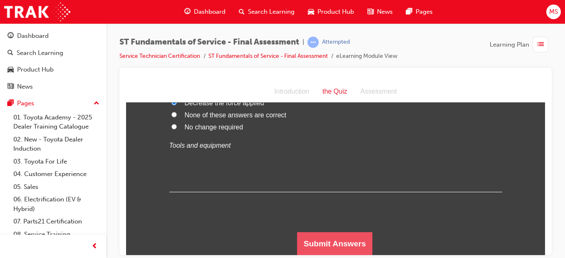
click at [339, 244] on button "Submit Answers" at bounding box center [335, 243] width 76 height 23
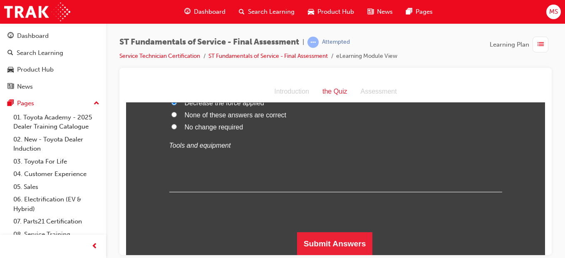
scroll to position [0, 0]
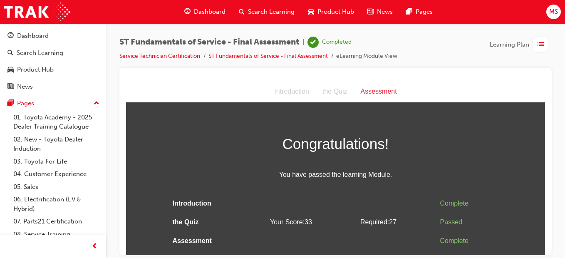
click at [286, 164] on div "Congratulations! You have passed the learning Module." at bounding box center [335, 156] width 333 height 49
